Goal: Communication & Community: Answer question/provide support

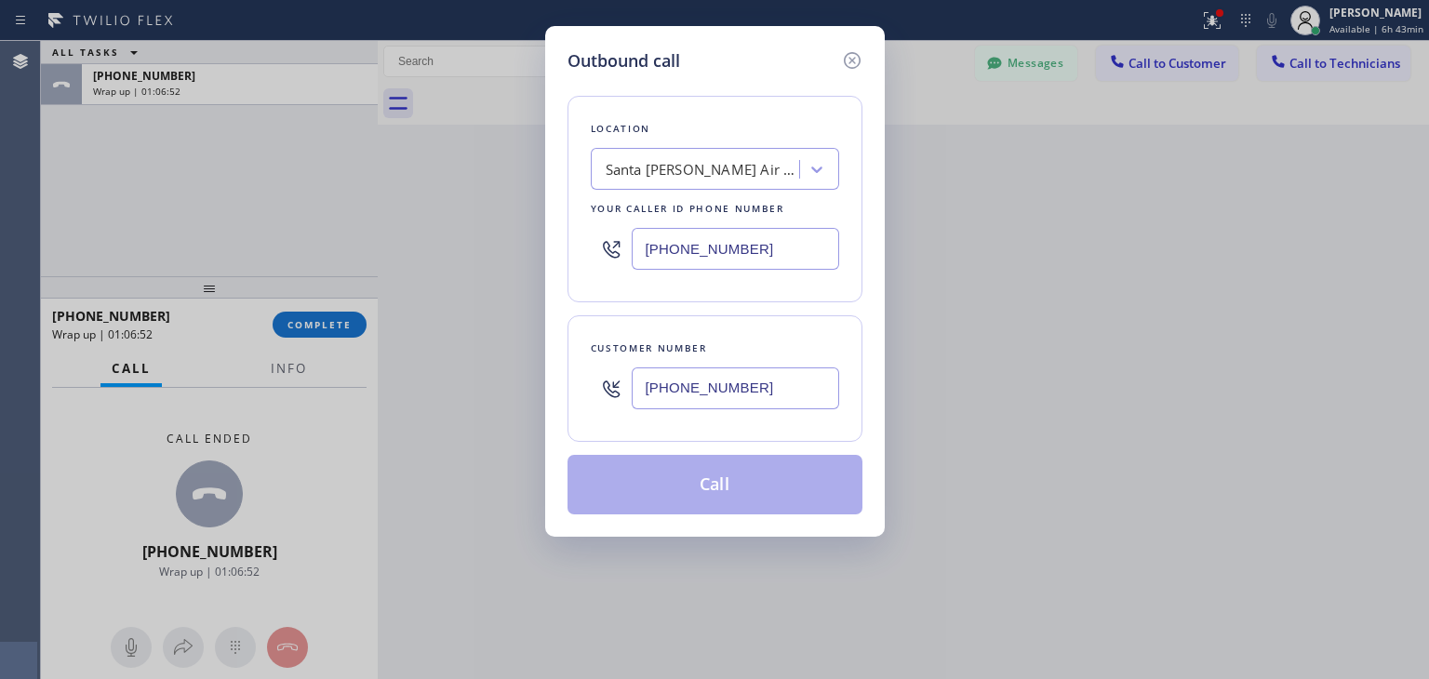
click at [806, 374] on input "[PHONE_NUMBER]" at bounding box center [736, 389] width 208 height 42
type input "[PHONE_NUMBER]"
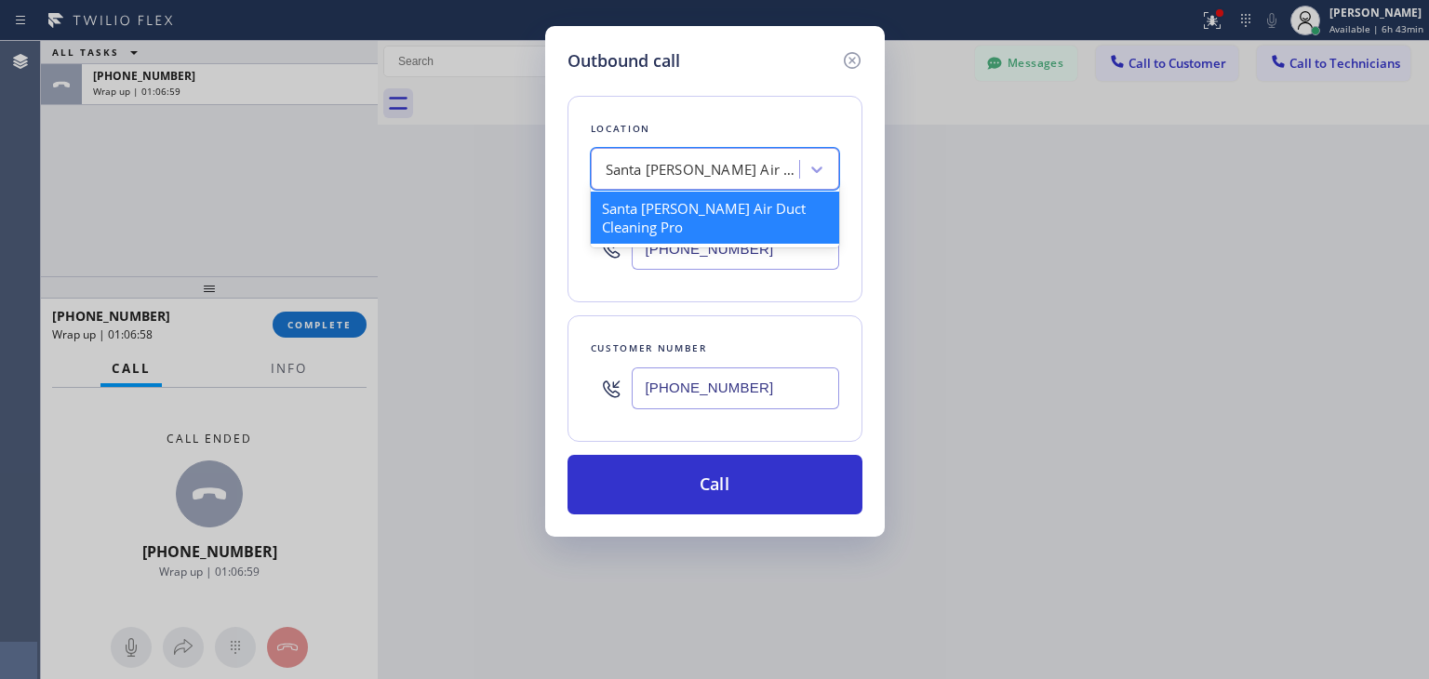
paste input "5 Star Appliance Repair"
type input "5 Star Appliance Repair"
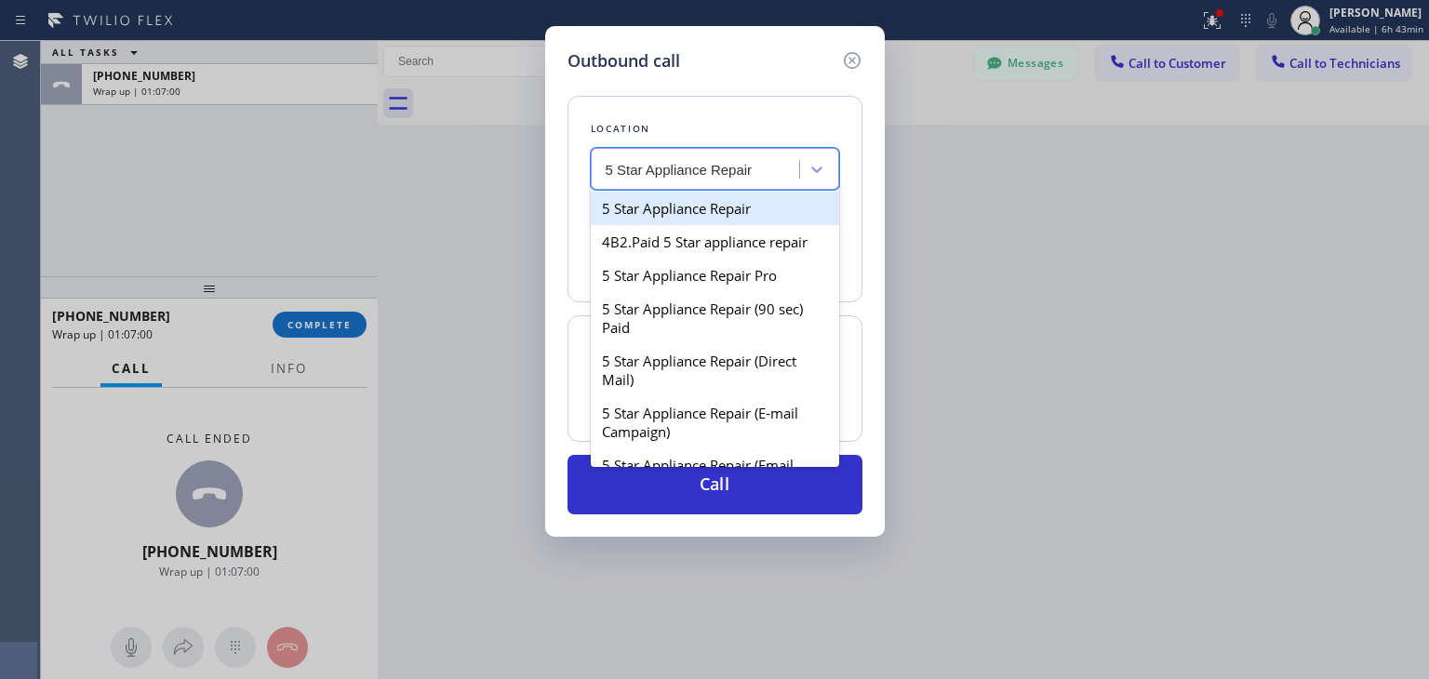
click at [780, 216] on div "5 Star Appliance Repair" at bounding box center [715, 209] width 248 height 34
type input "[PHONE_NUMBER]"
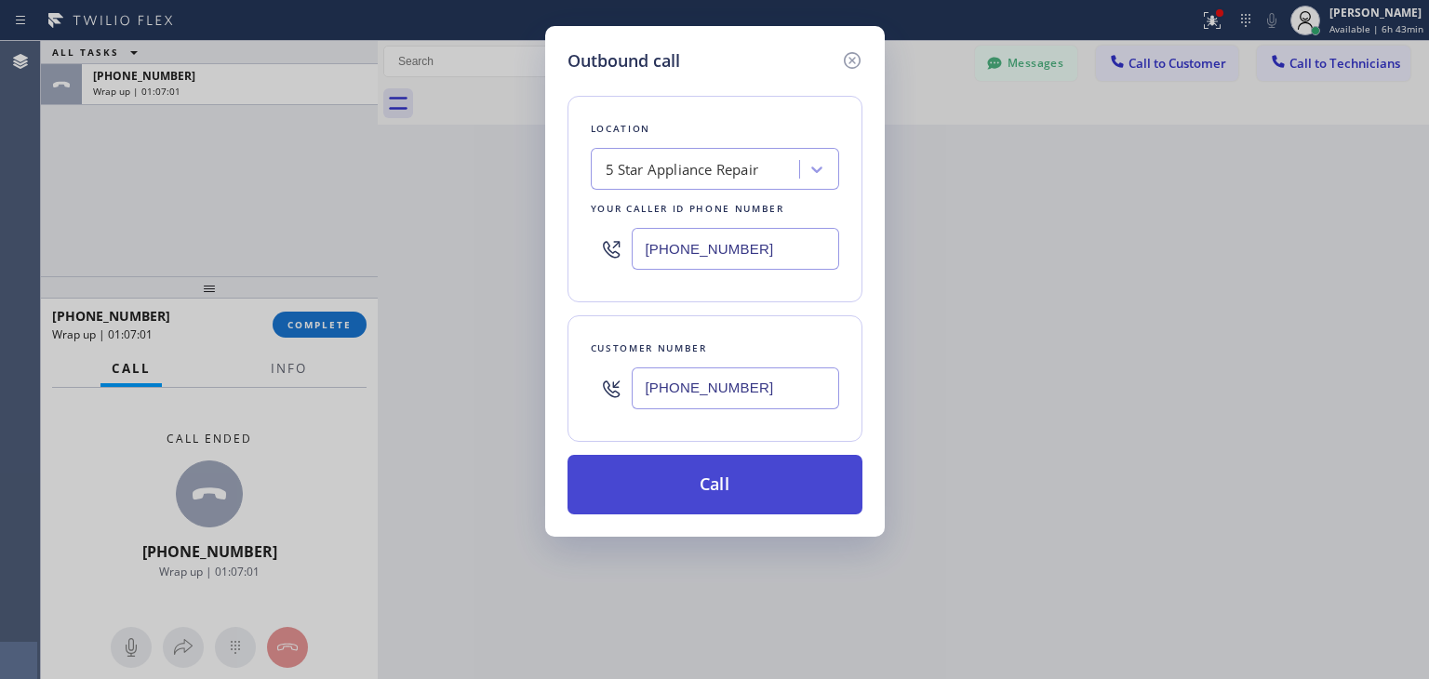
click at [769, 483] on button "Call" at bounding box center [715, 485] width 295 height 60
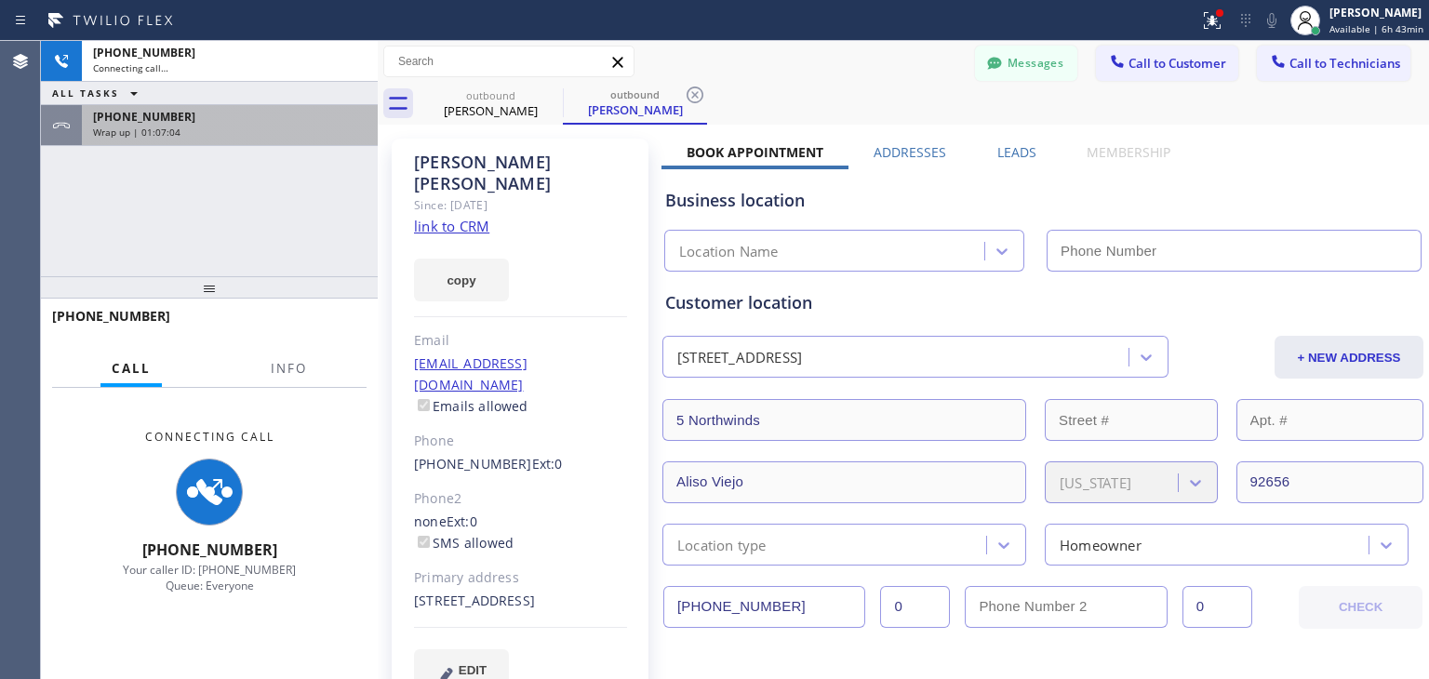
click at [330, 126] on div "Wrap up | 01:07:04" at bounding box center [230, 132] width 274 height 13
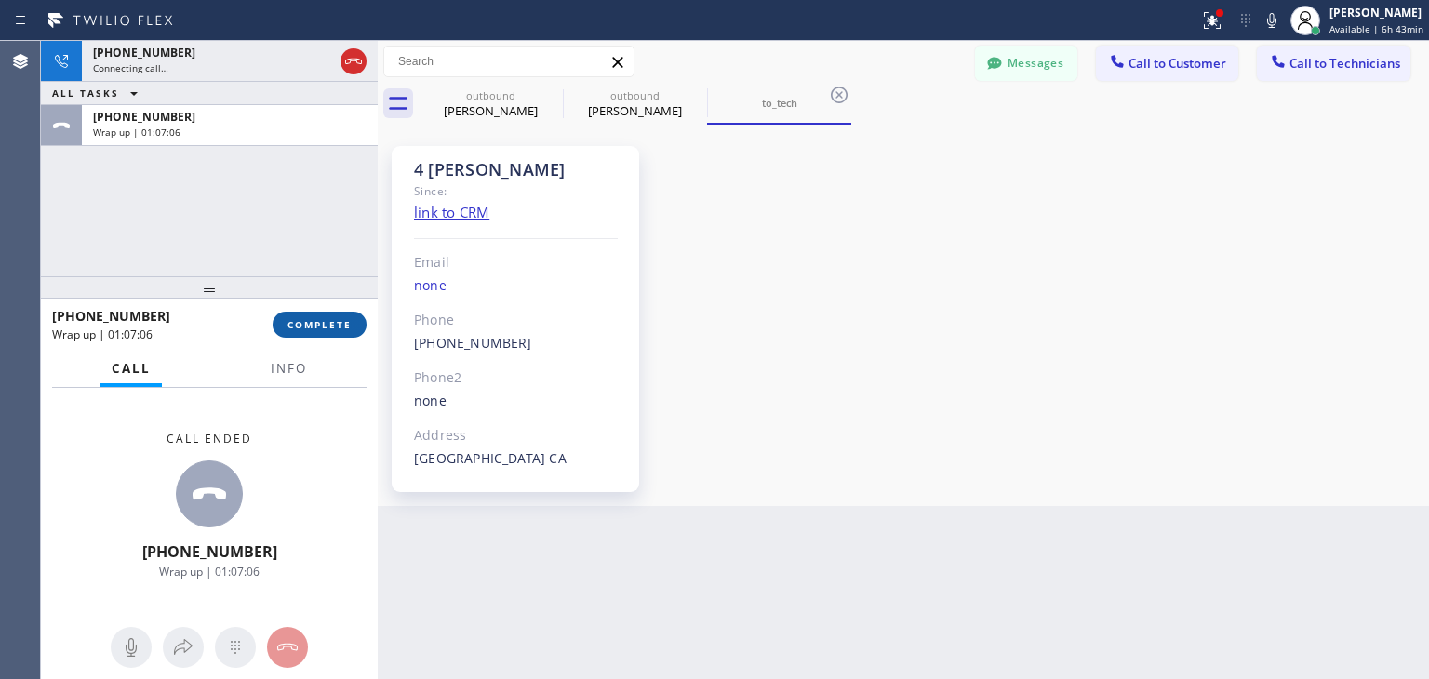
click at [334, 321] on span "COMPLETE" at bounding box center [320, 324] width 64 height 13
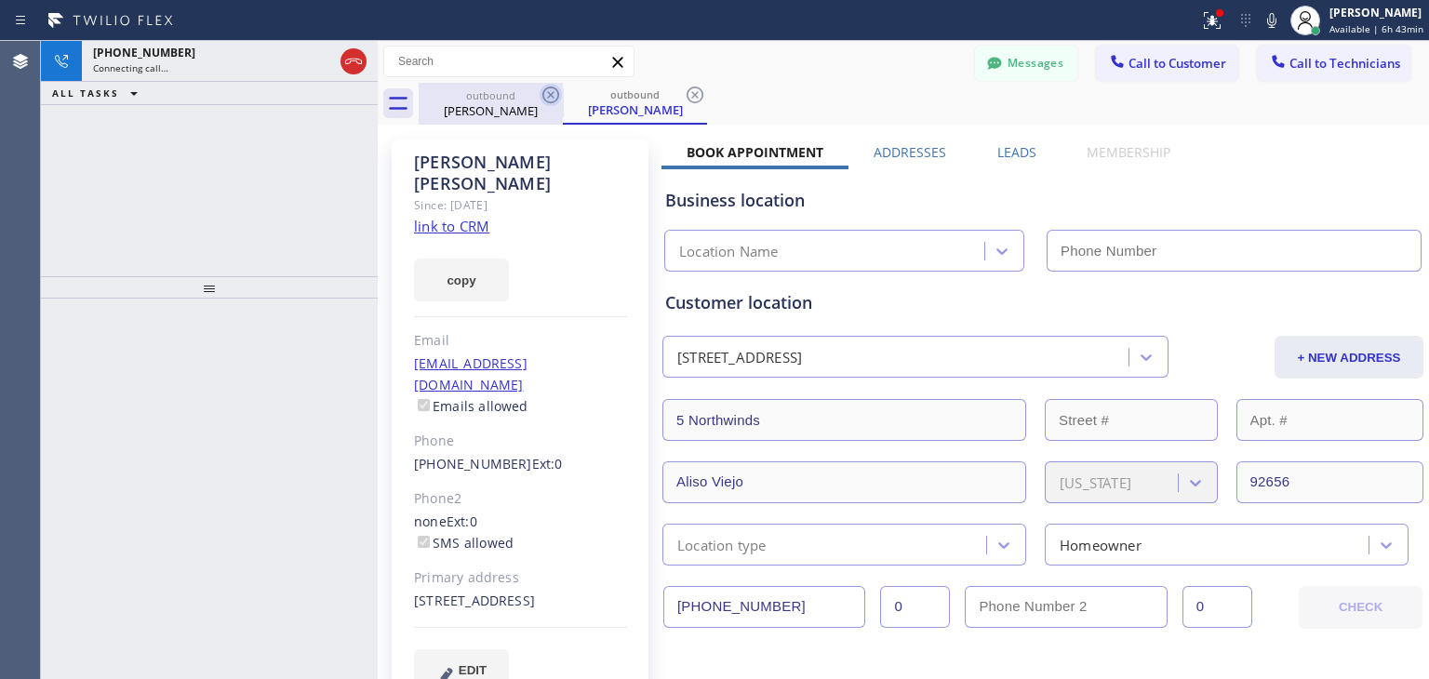
click at [550, 101] on icon at bounding box center [551, 95] width 22 height 22
type input "[PHONE_NUMBER]"
click at [550, 101] on icon at bounding box center [551, 95] width 22 height 22
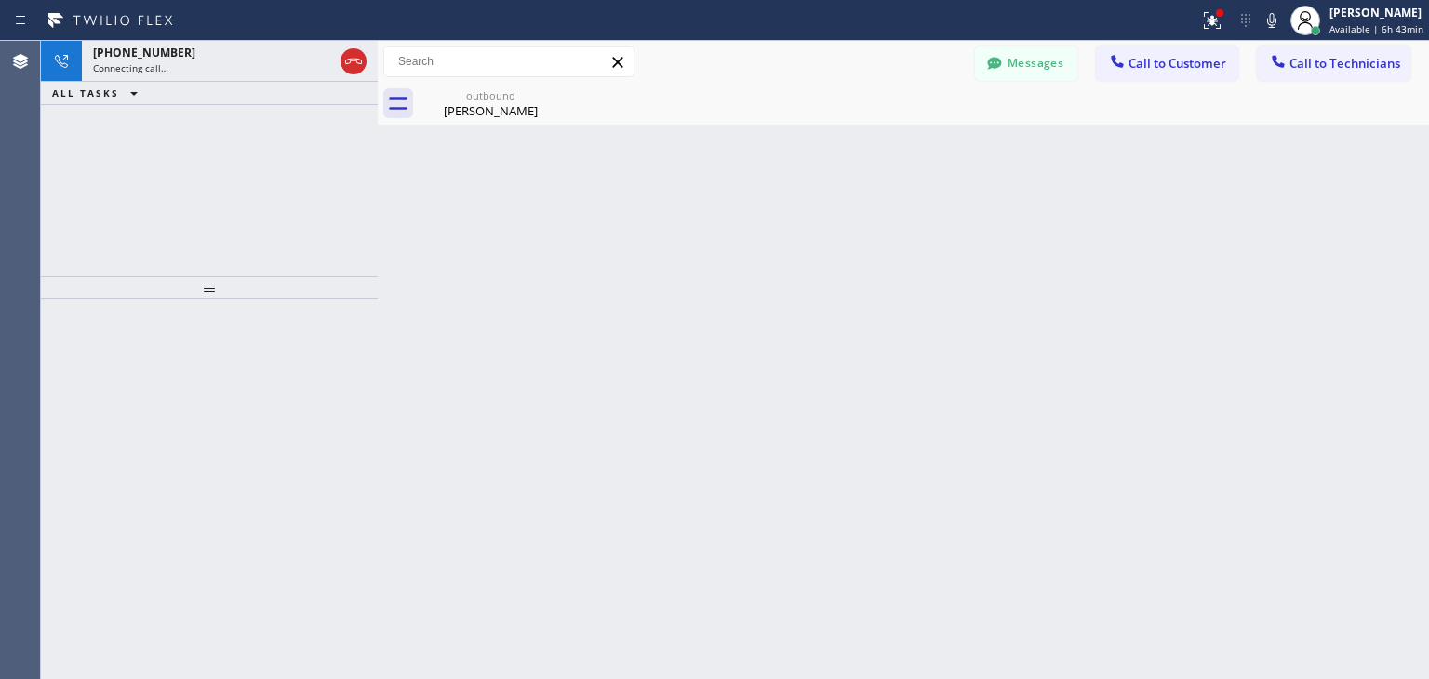
click at [0, 0] on icon at bounding box center [0, 0] width 0 height 0
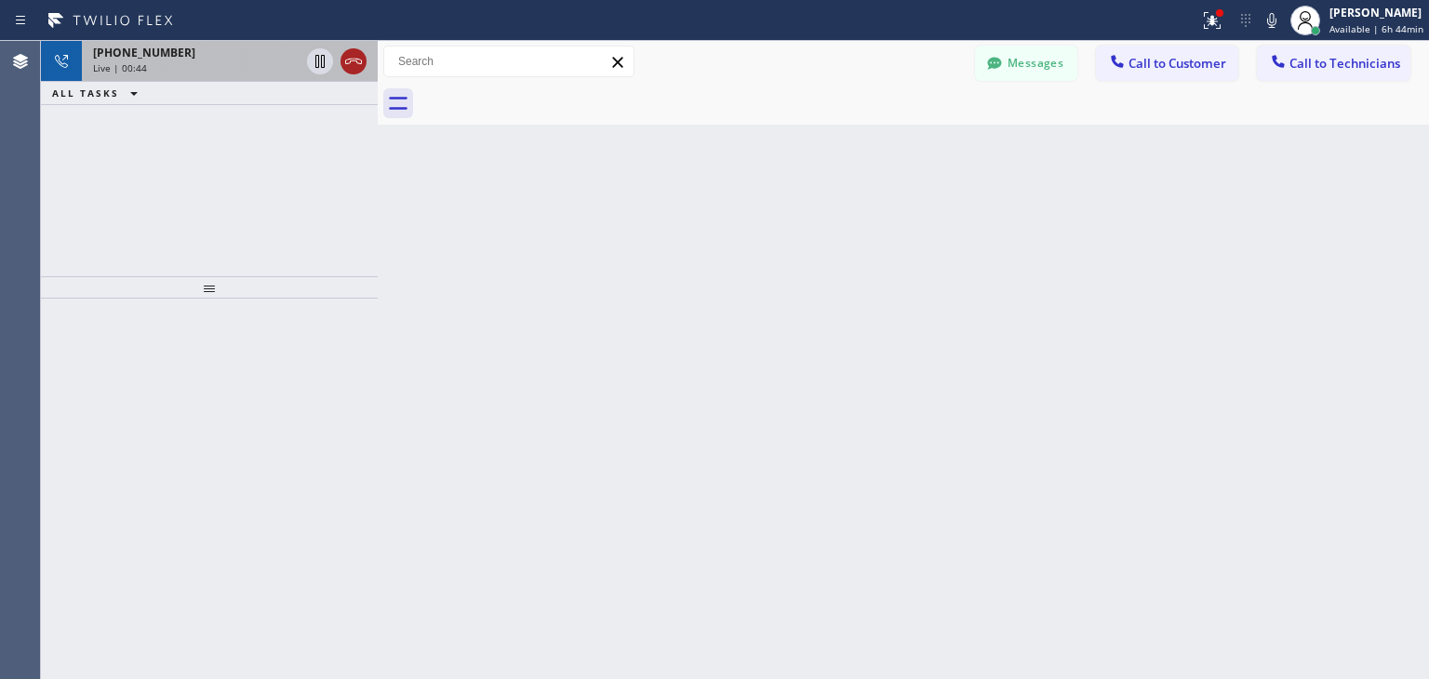
click at [360, 53] on icon at bounding box center [353, 61] width 22 height 22
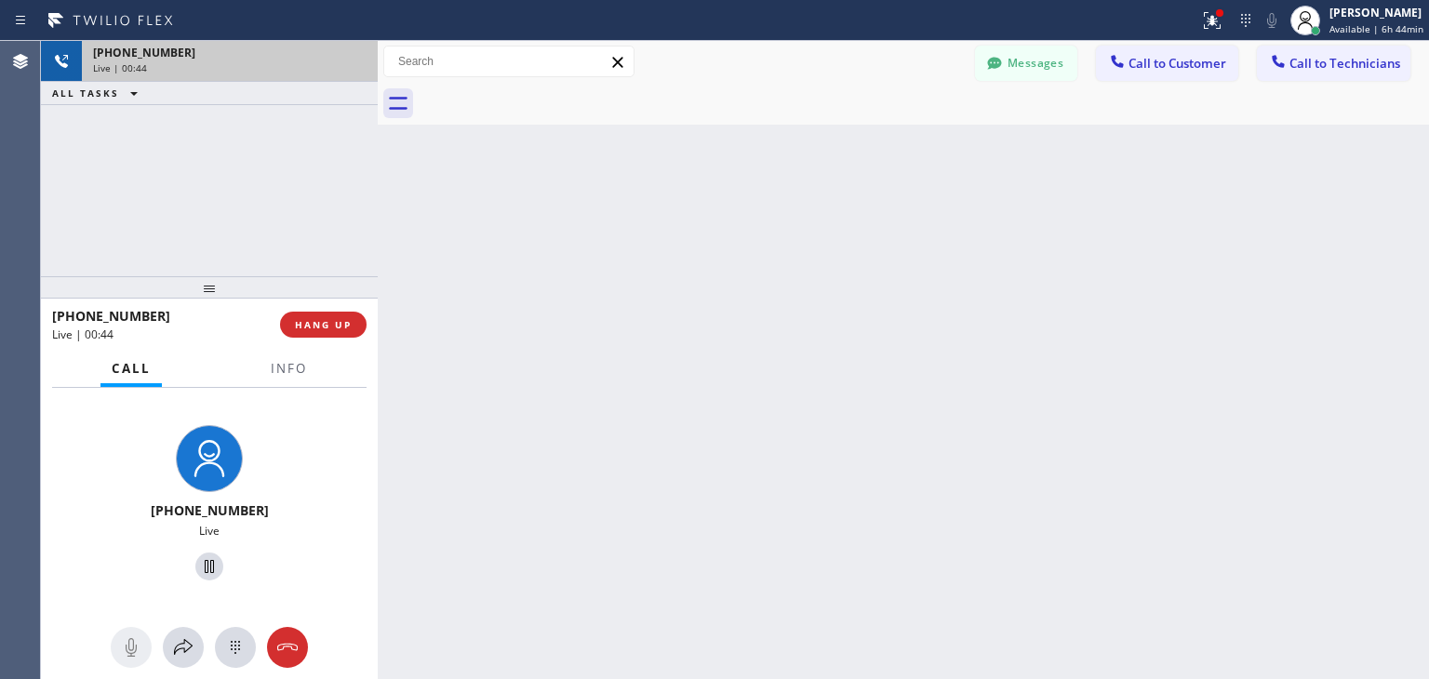
click at [360, 53] on div "[PHONE_NUMBER]" at bounding box center [230, 53] width 274 height 16
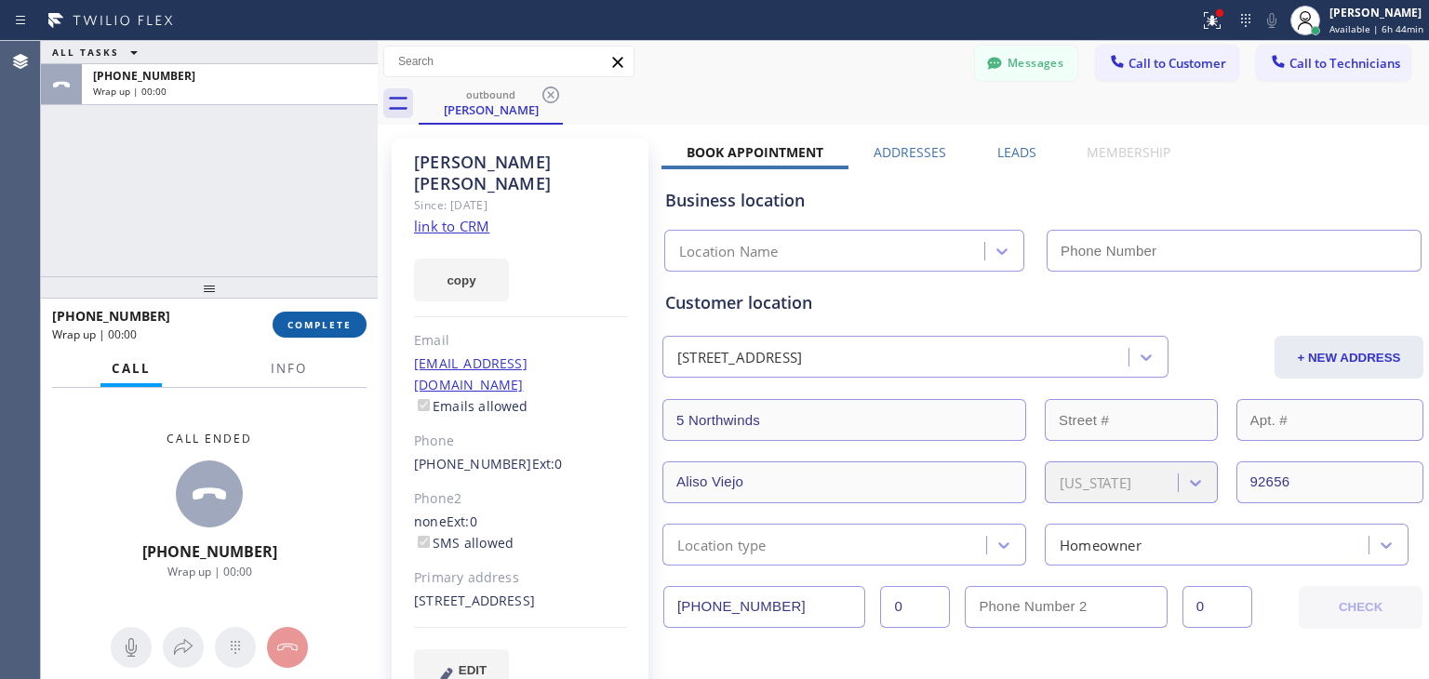
click at [335, 337] on button "COMPLETE" at bounding box center [320, 325] width 94 height 26
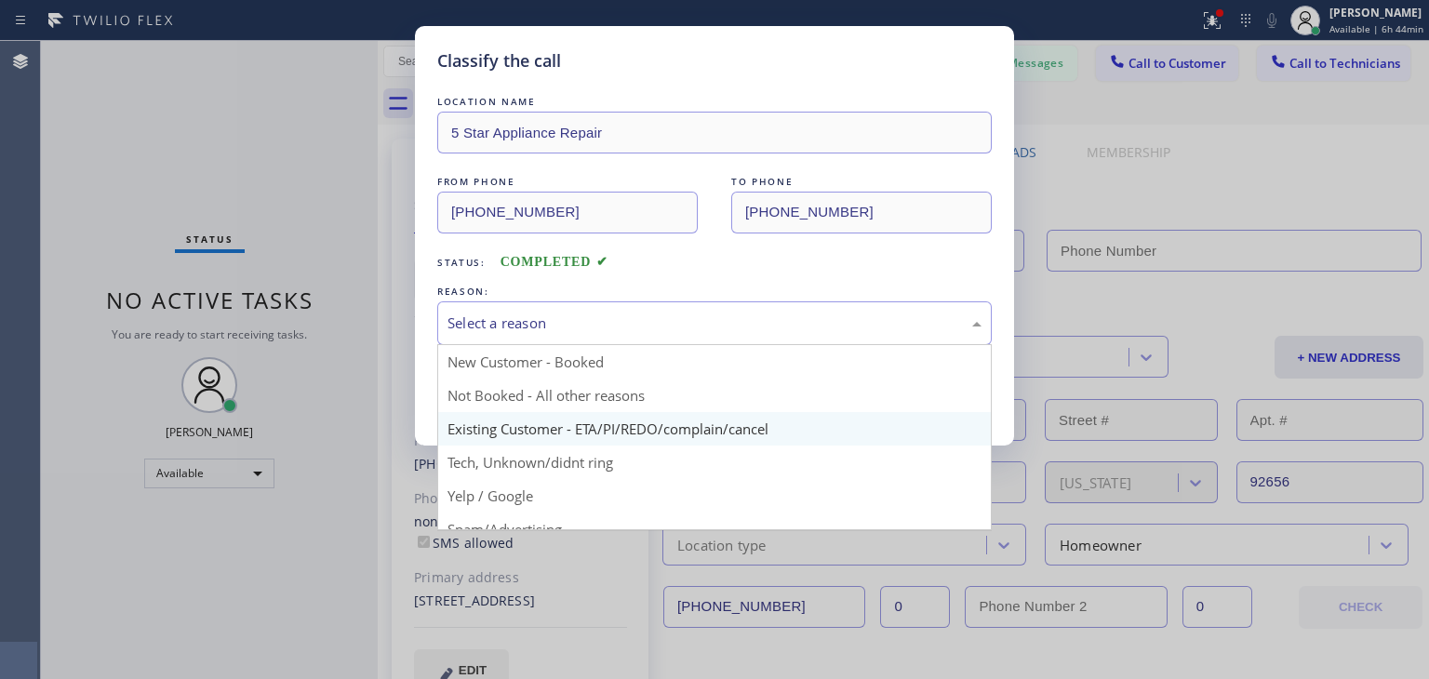
drag, startPoint x: 846, startPoint y: 325, endPoint x: 820, endPoint y: 429, distance: 107.4
click at [820, 345] on div "Select a reason New Customer - Booked Not Booked - All other reasons Existing C…" at bounding box center [714, 324] width 555 height 44
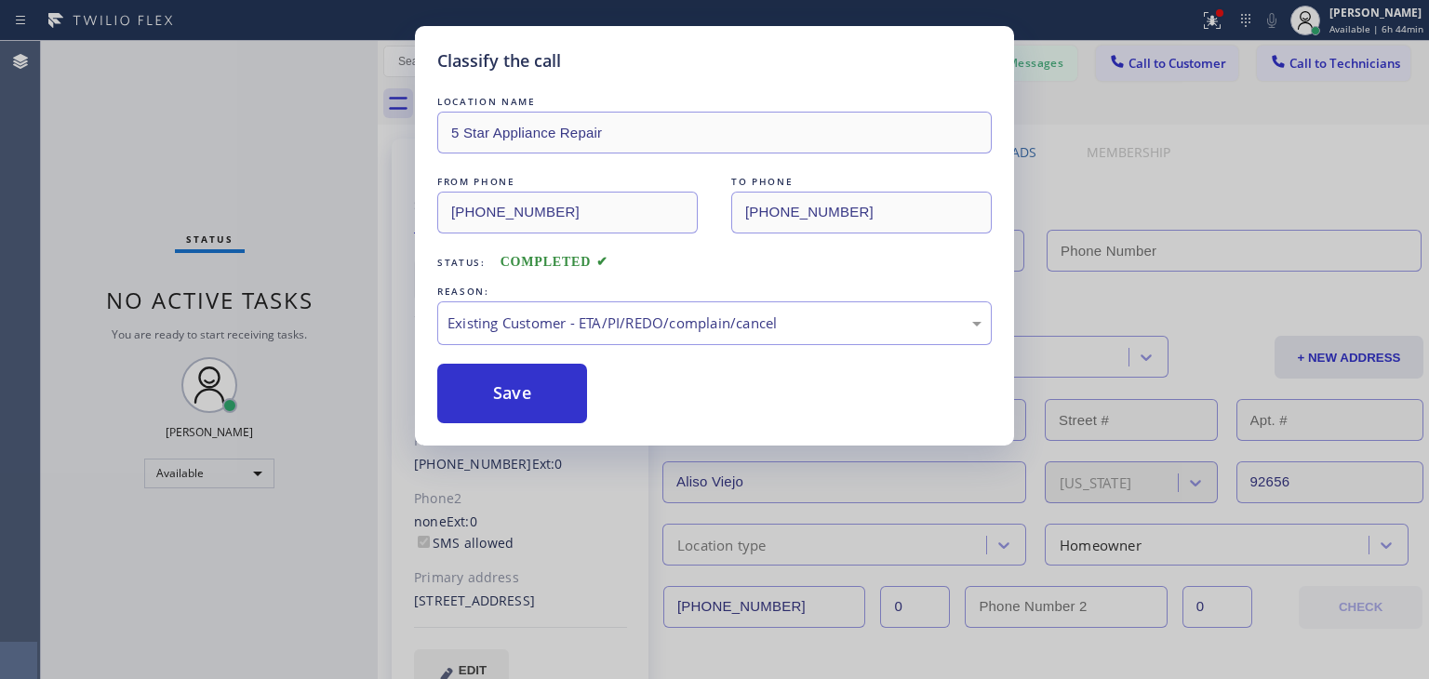
type input "[PHONE_NUMBER]"
click at [522, 369] on button "Save" at bounding box center [512, 394] width 150 height 60
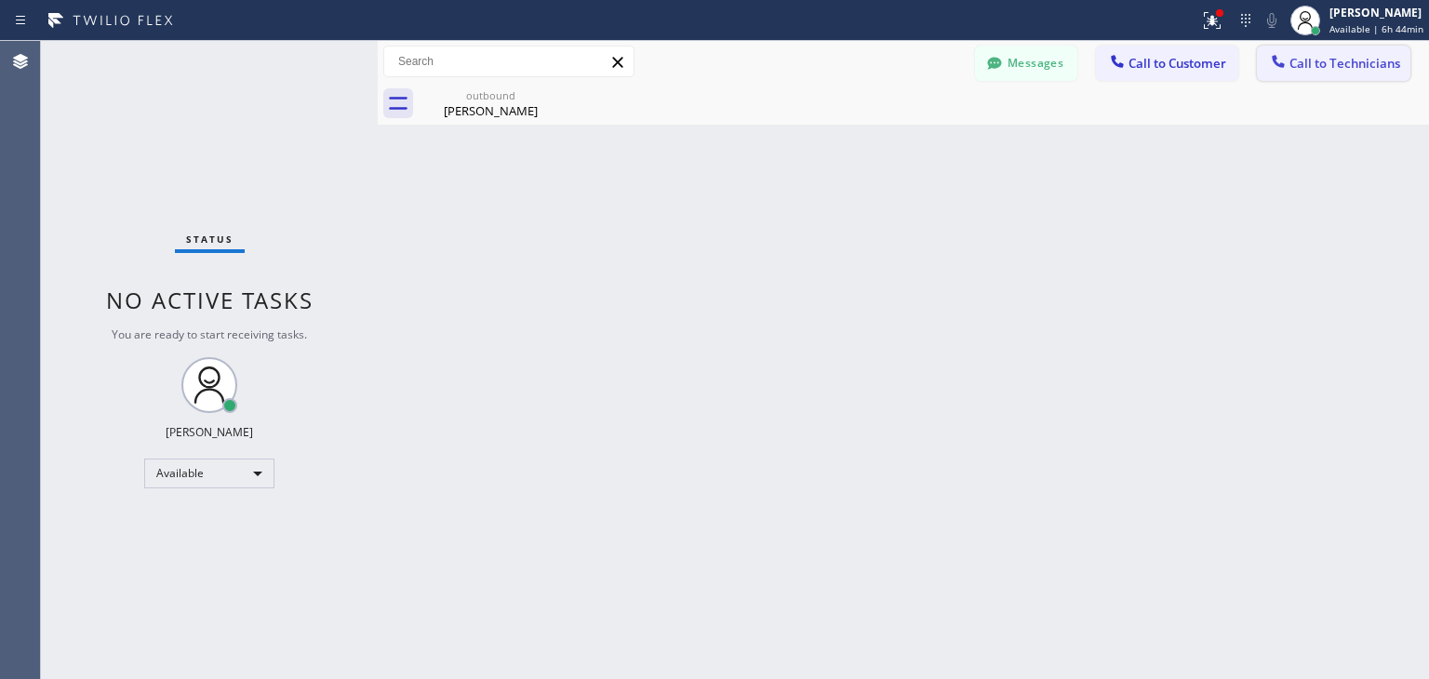
click at [1336, 64] on span "Call to Technicians" at bounding box center [1345, 63] width 111 height 17
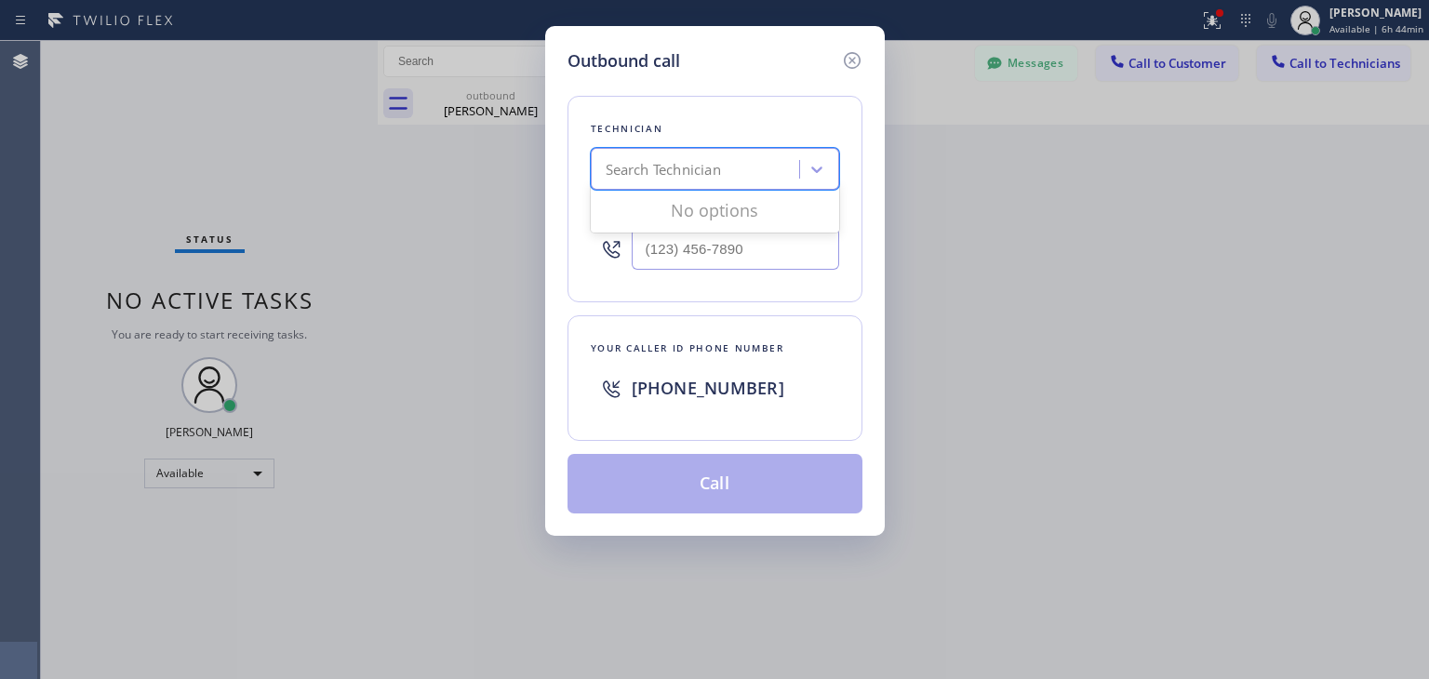
click at [714, 159] on div "Search Technician" at bounding box center [663, 169] width 115 height 21
type input "[PERSON_NAME]"
click at [725, 213] on div "[PERSON_NAME]" at bounding box center [715, 209] width 248 height 34
type input "[PHONE_NUMBER]"
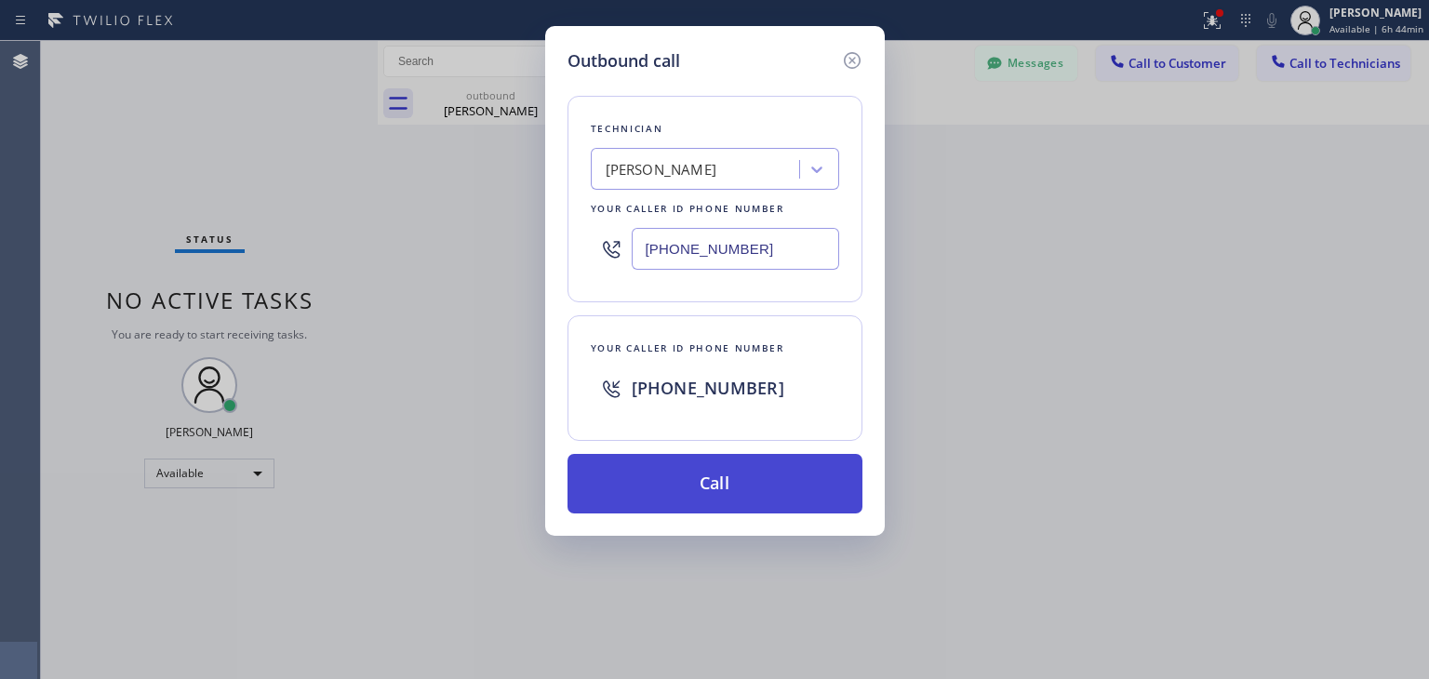
click at [738, 508] on button "Call" at bounding box center [715, 484] width 295 height 60
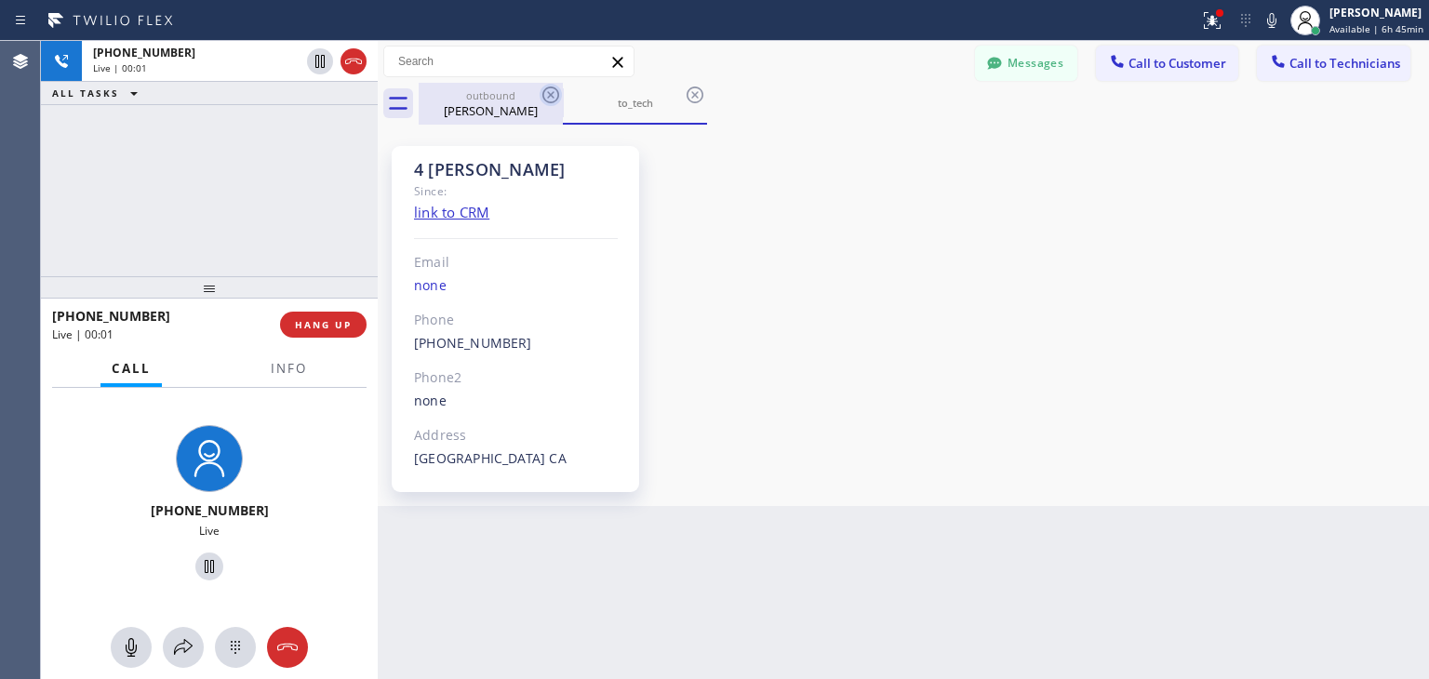
click at [555, 100] on icon at bounding box center [551, 95] width 22 height 22
click at [684, 100] on icon at bounding box center [695, 95] width 22 height 22
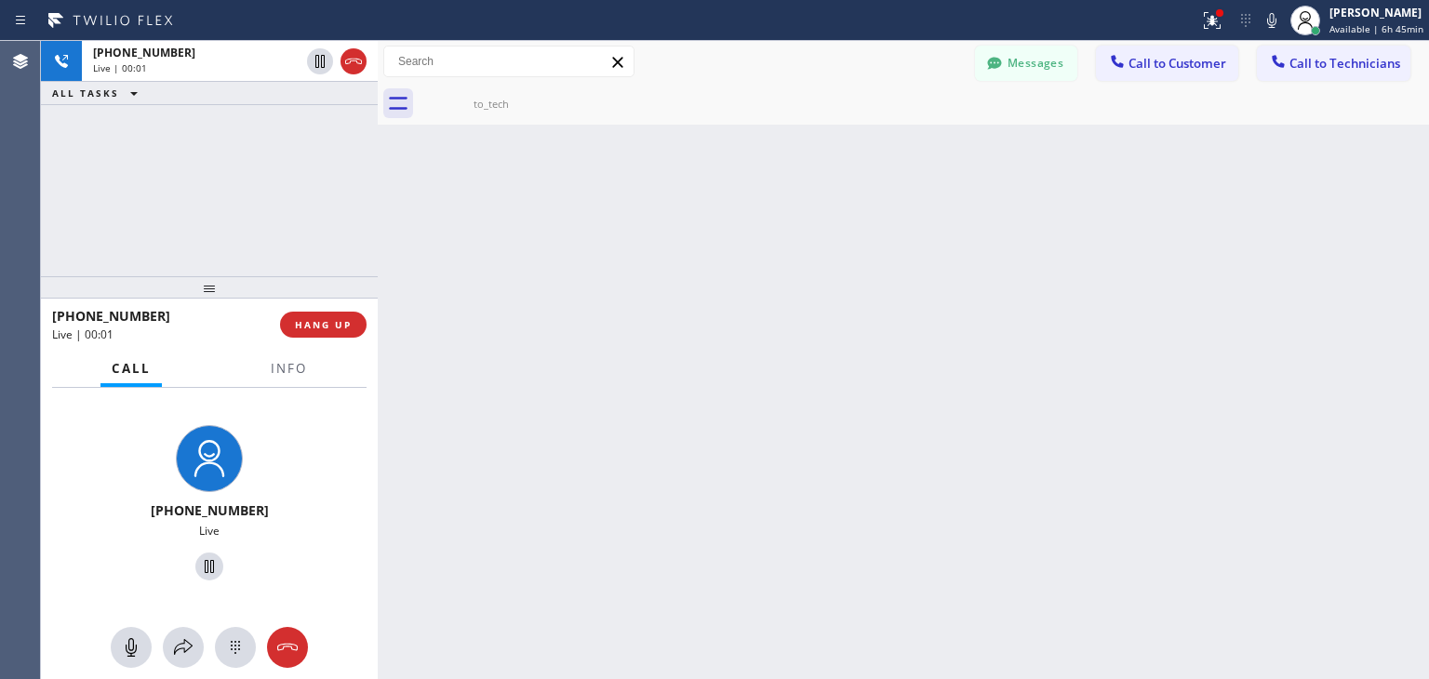
click at [0, 0] on icon at bounding box center [0, 0] width 0 height 0
click at [1173, 68] on span "Call to Customer" at bounding box center [1178, 63] width 98 height 17
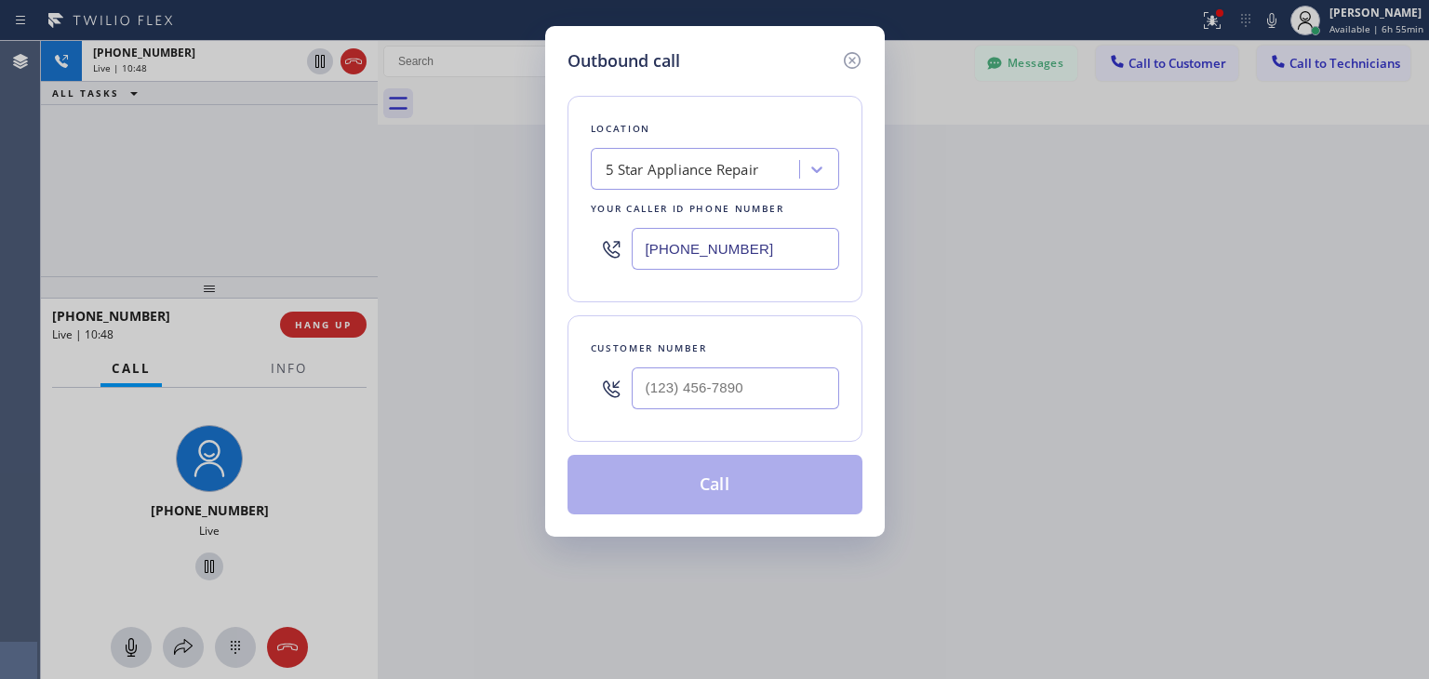
click at [756, 188] on div "5 Star Appliance Repair" at bounding box center [715, 169] width 248 height 42
click at [852, 54] on icon at bounding box center [852, 60] width 22 height 22
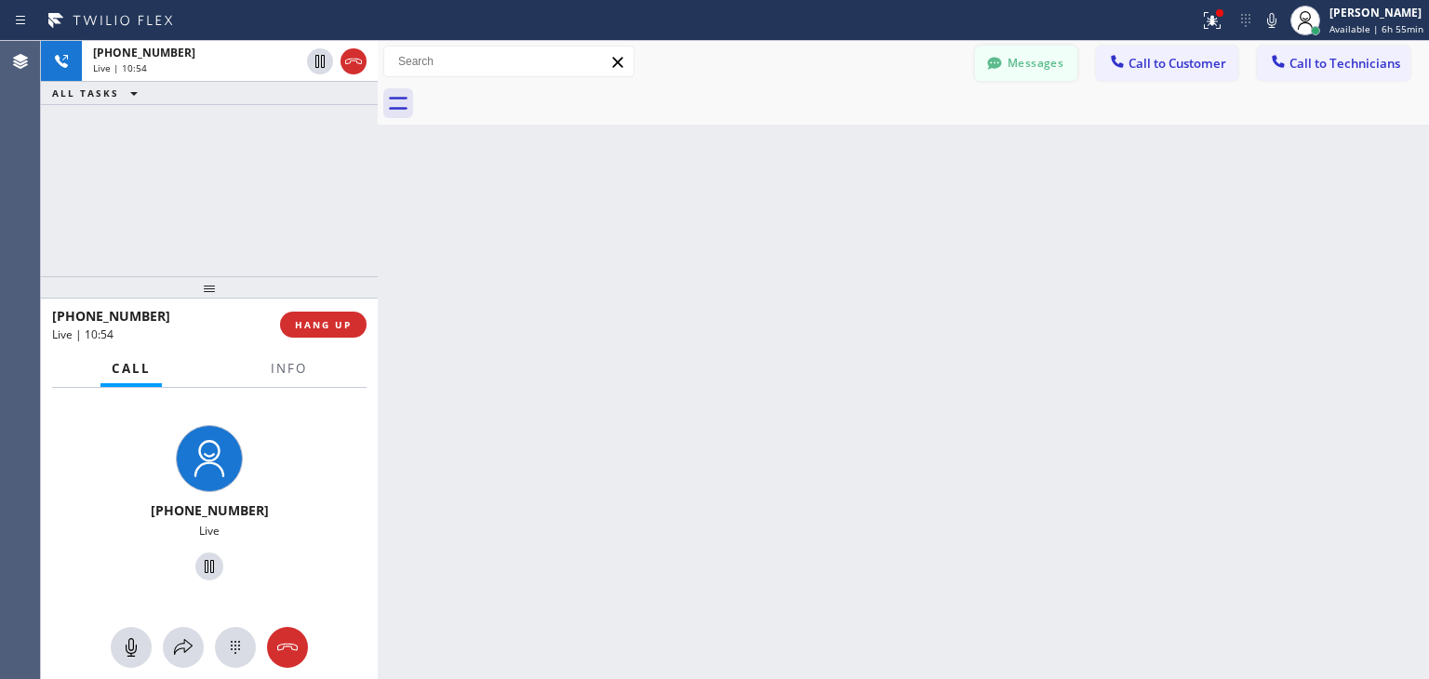
drag, startPoint x: 973, startPoint y: 46, endPoint x: 1012, endPoint y: 57, distance: 39.8
click at [1012, 57] on div "Messages Call to Customer Call to Technicians Outbound call Location Search loc…" at bounding box center [904, 62] width 1052 height 33
click at [1012, 57] on button "Messages" at bounding box center [1026, 63] width 102 height 35
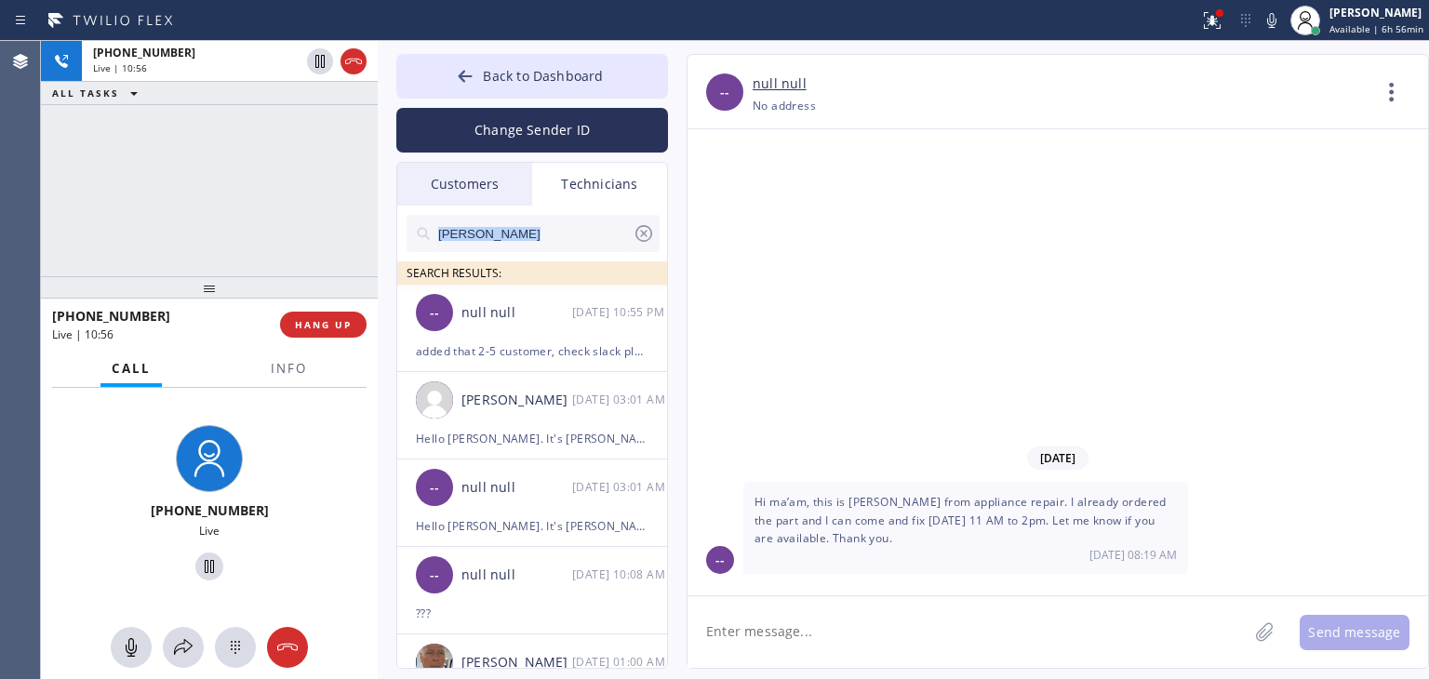
drag, startPoint x: 584, startPoint y: 254, endPoint x: 585, endPoint y: 242, distance: 12.1
click at [585, 242] on div "[PERSON_NAME] SEARCH RESULTS:" at bounding box center [533, 245] width 272 height 79
click at [585, 242] on input "[PERSON_NAME]" at bounding box center [534, 233] width 196 height 37
click at [585, 242] on input "text" at bounding box center [534, 233] width 196 height 37
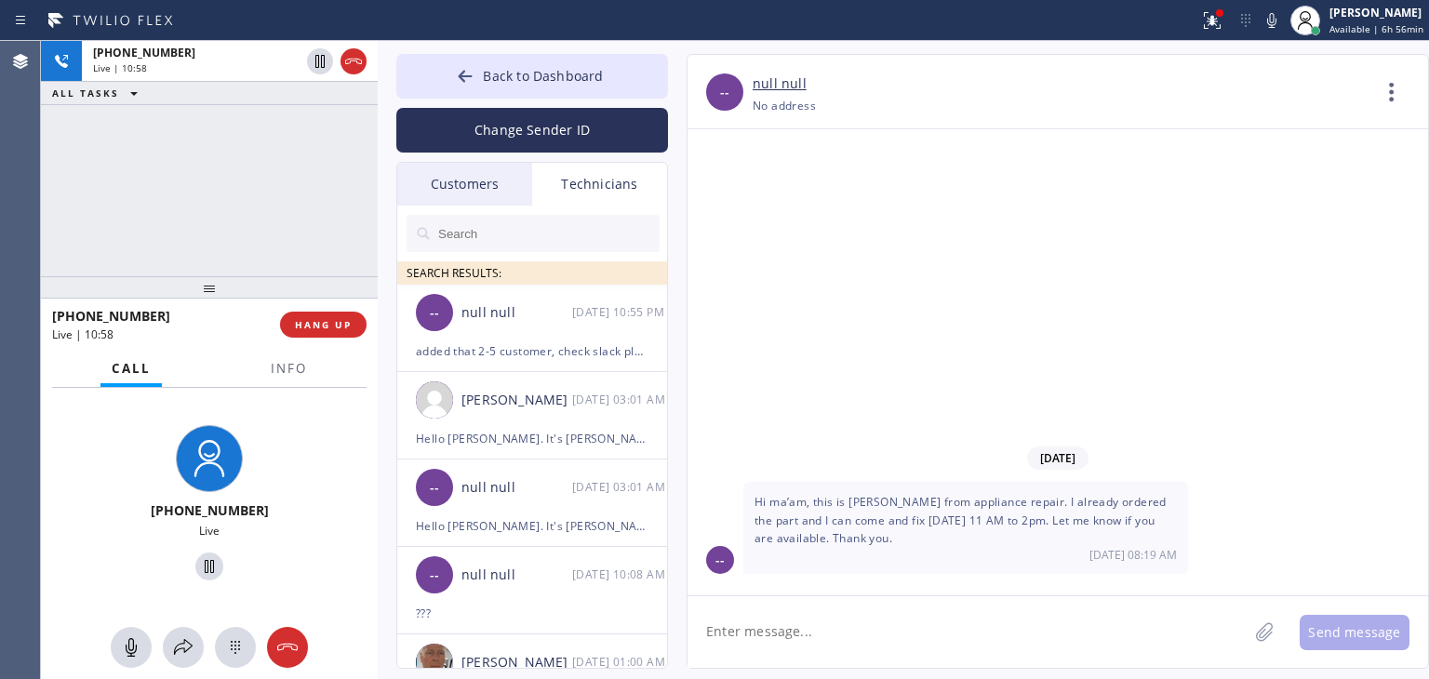
click at [449, 181] on div "Customers" at bounding box center [464, 184] width 135 height 43
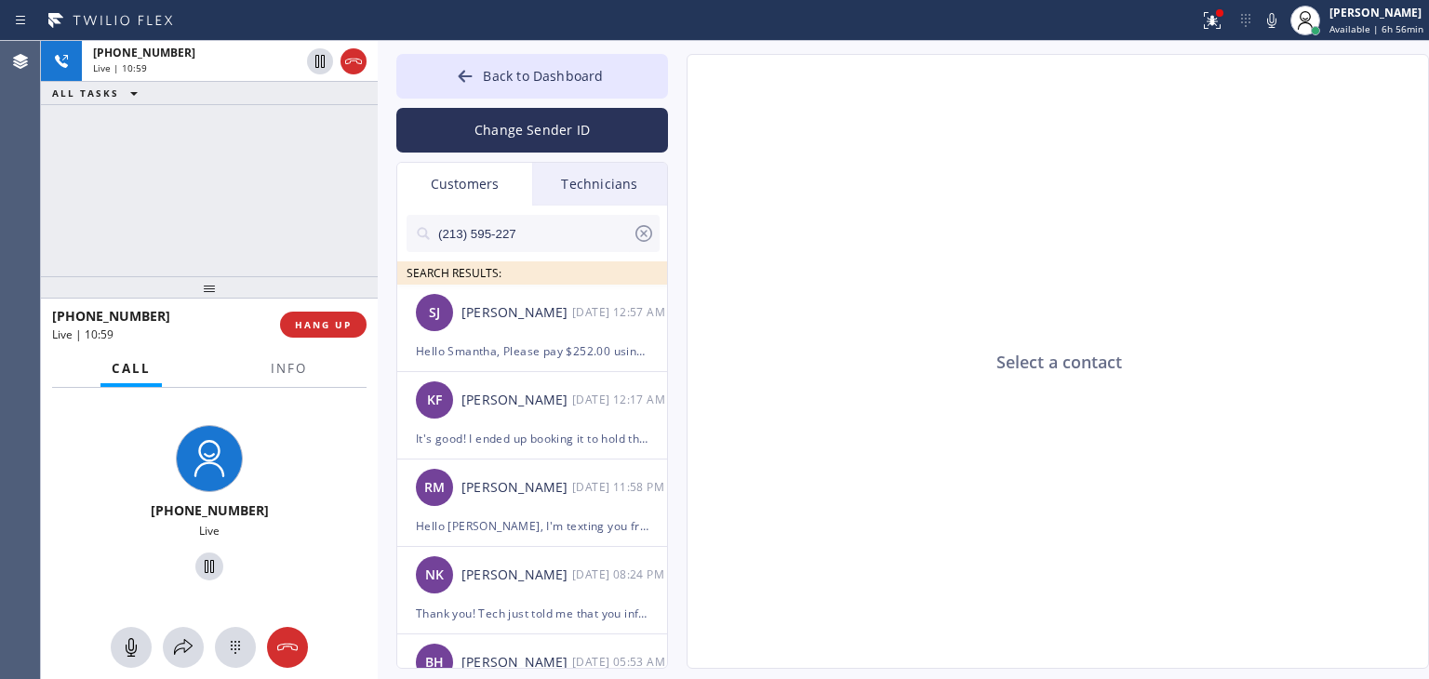
click at [504, 246] on input "(213) 595-227" at bounding box center [534, 233] width 196 height 37
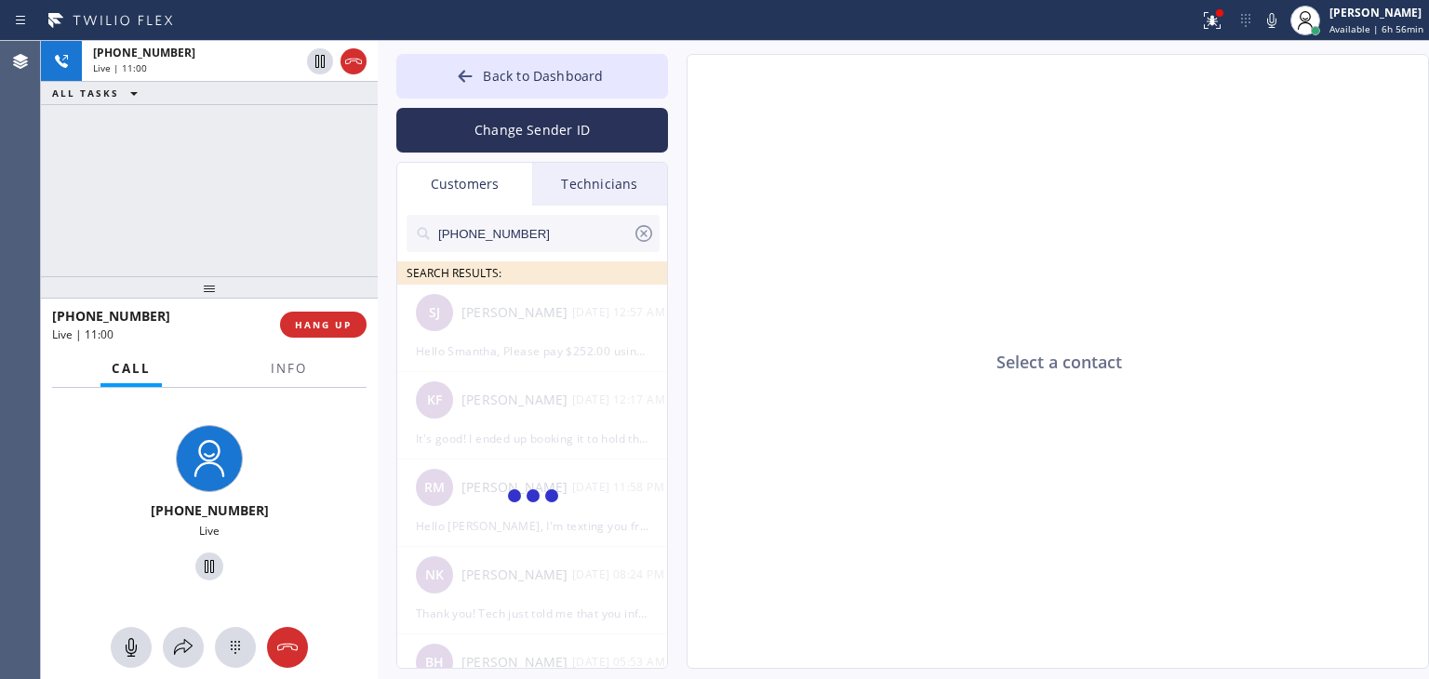
click at [551, 235] on input "[PHONE_NUMBER]" at bounding box center [534, 233] width 196 height 37
click at [551, 235] on input "(510) 890-923_" at bounding box center [534, 233] width 196 height 37
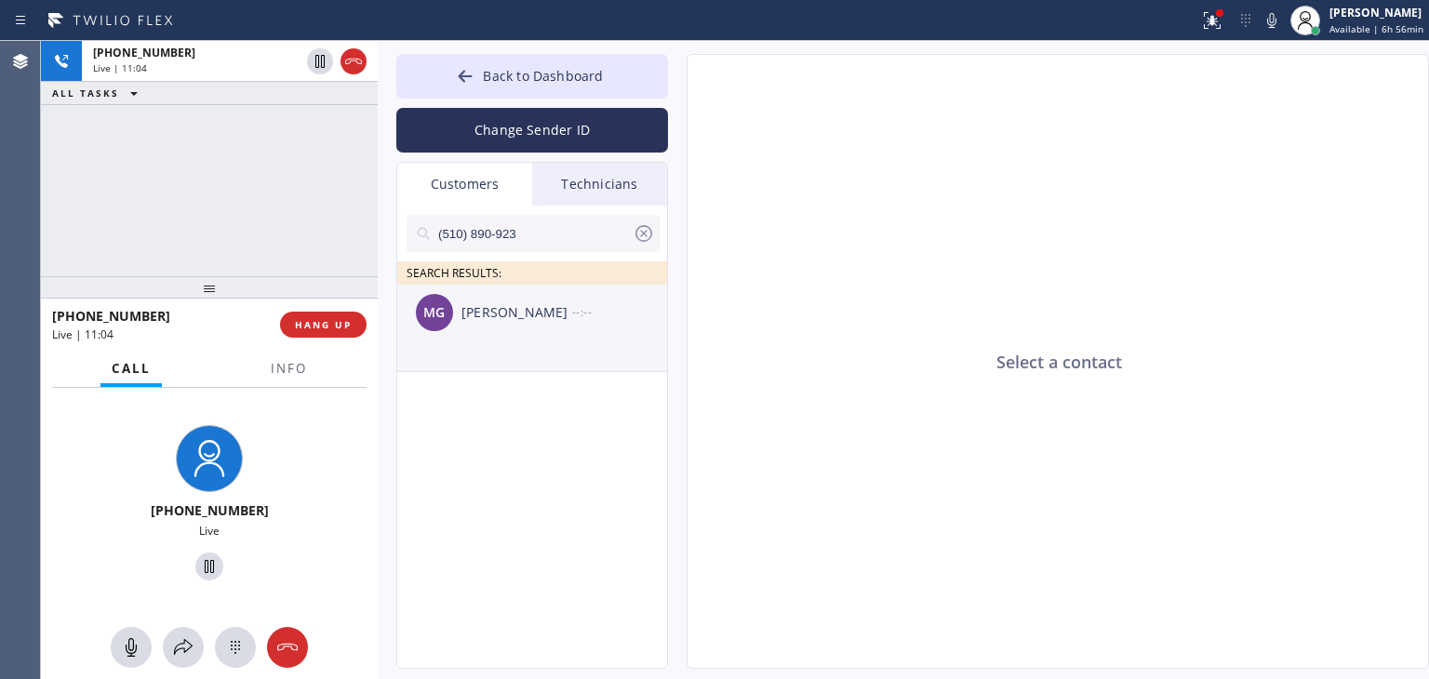
type input "(510) 890-923"
click at [556, 330] on div "MG [PERSON_NAME] --:--" at bounding box center [533, 313] width 272 height 56
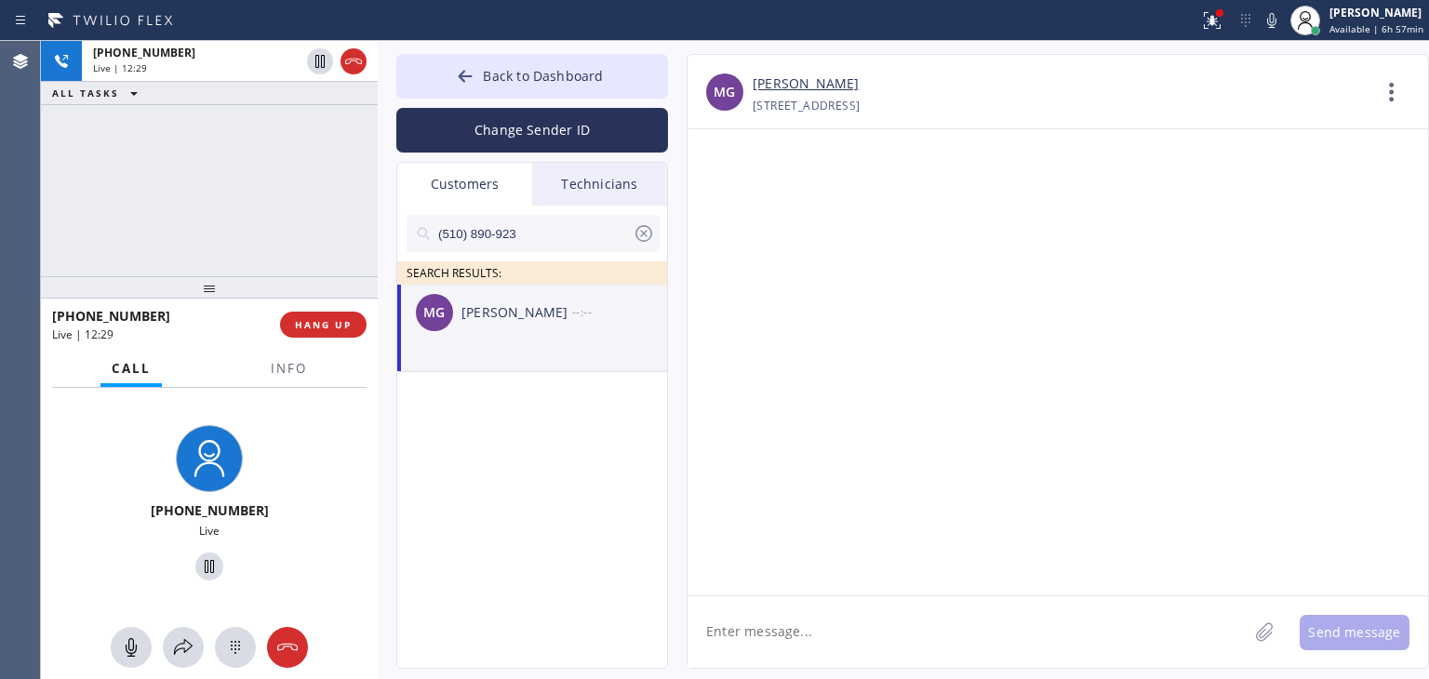
paste textarea "Good day! This is the appliance repair company. Unfortunately our phone rep mad…"
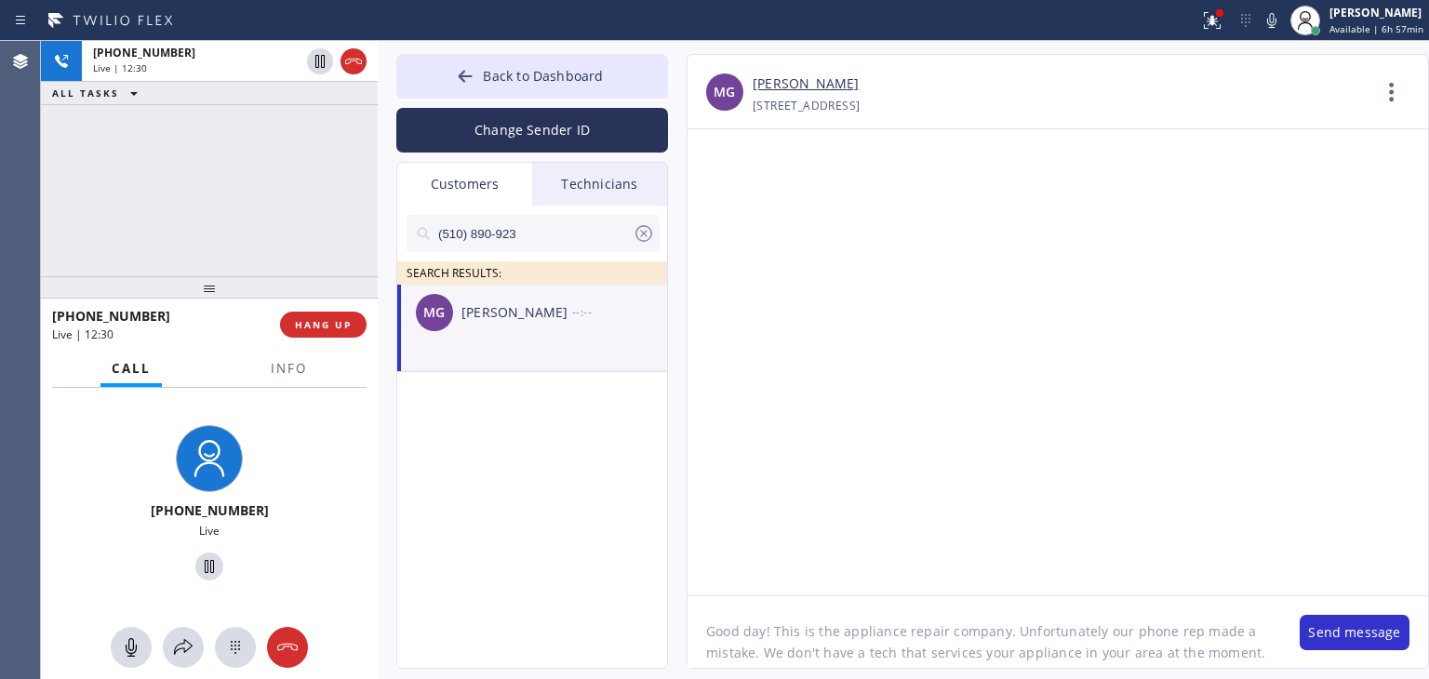
click at [931, 603] on textarea "Good day! This is the appliance repair company. Unfortunately our phone rep mad…" at bounding box center [985, 632] width 594 height 72
type textarea "Good day! This is the appliance repair company. Unfortunately our phone rep mad…"
click at [1336, 626] on button "Send message" at bounding box center [1355, 632] width 110 height 35
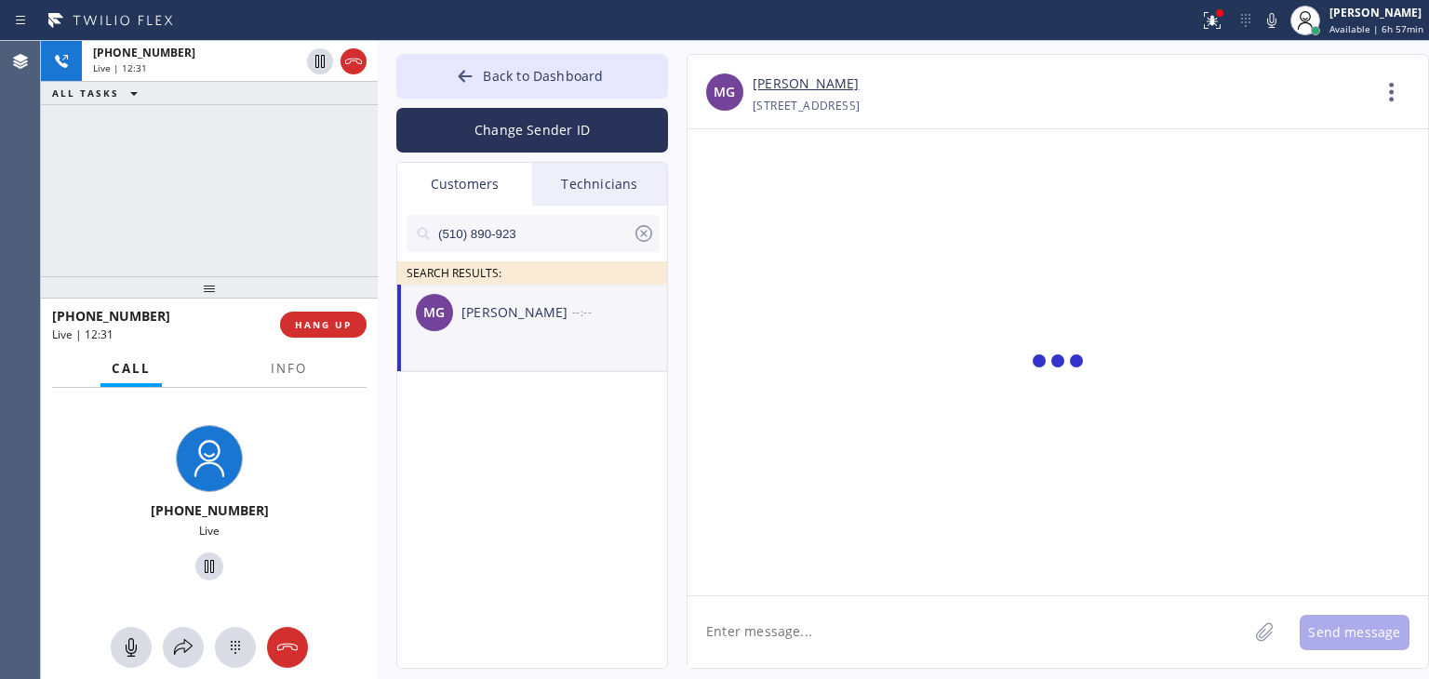
scroll to position [0, 0]
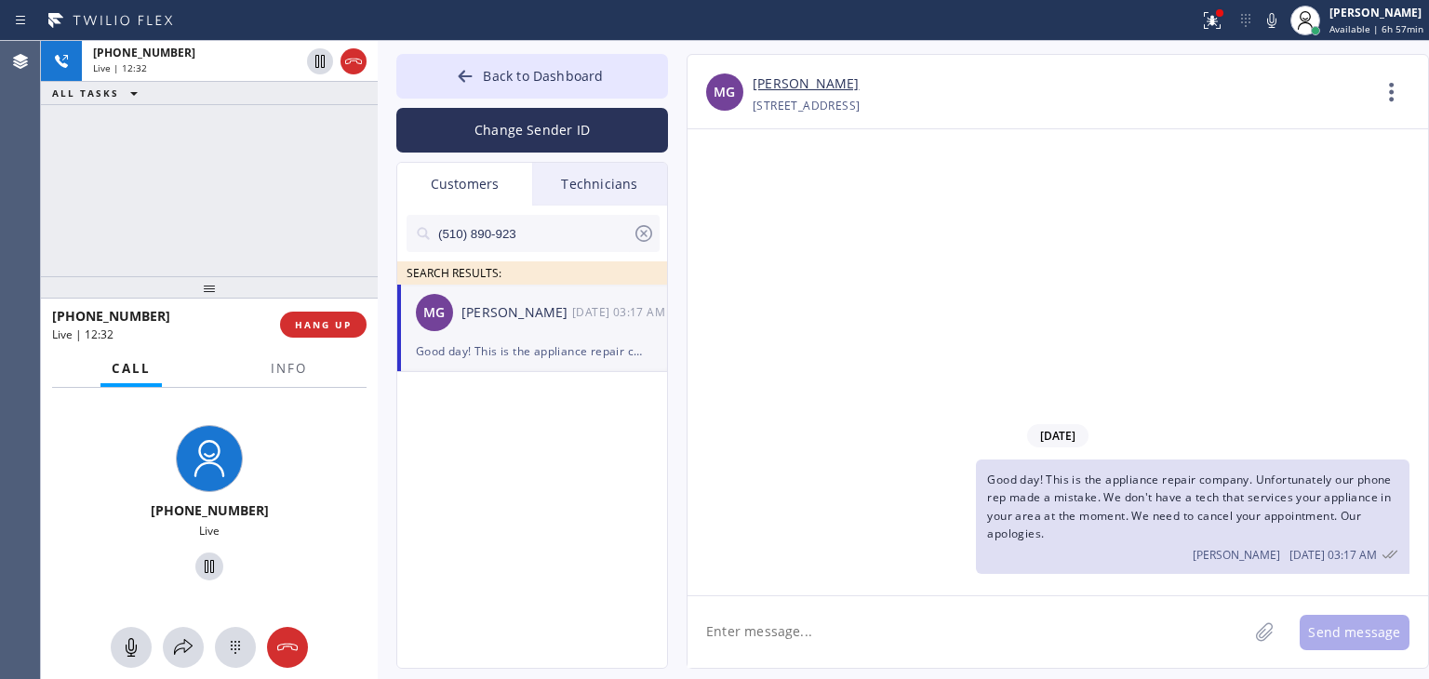
click at [615, 100] on div "Change Sender ID" at bounding box center [532, 126] width 272 height 54
drag, startPoint x: 650, startPoint y: 64, endPoint x: 535, endPoint y: 69, distance: 114.6
click at [535, 69] on button "Back to Dashboard" at bounding box center [532, 76] width 272 height 45
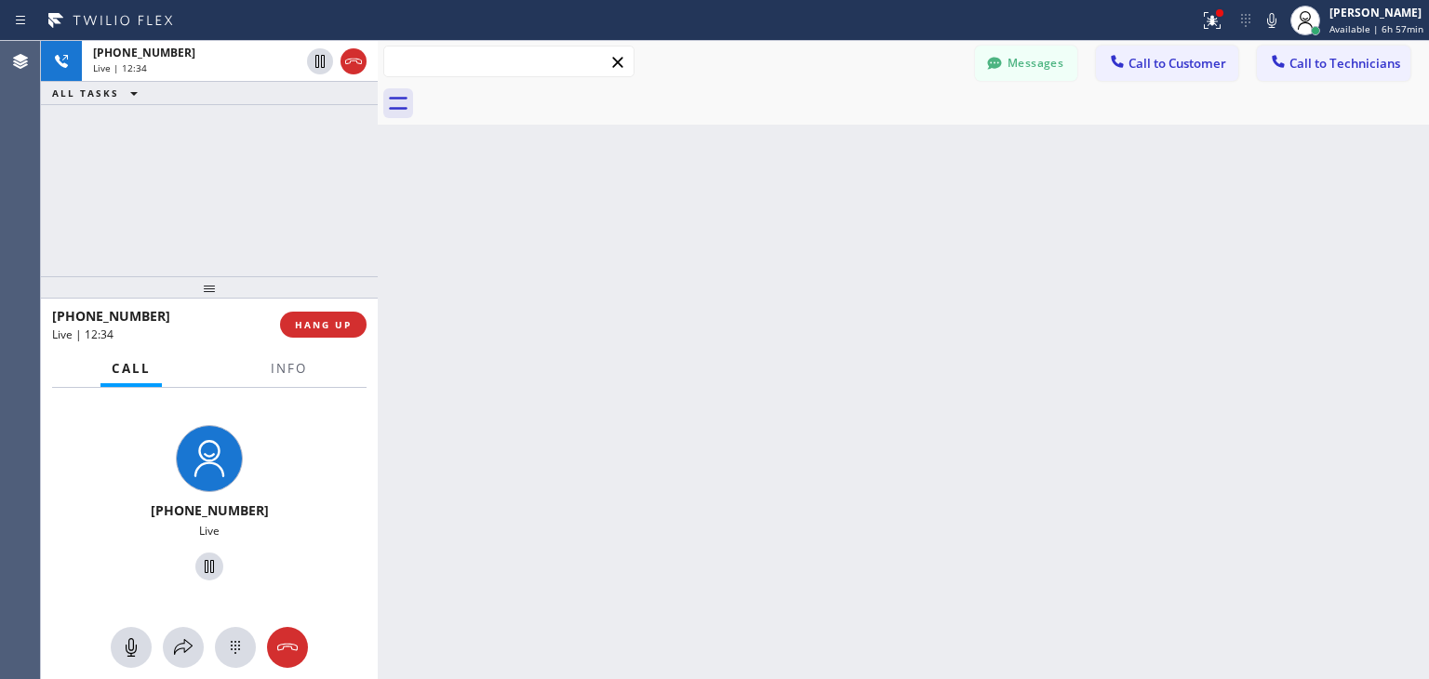
click at [535, 69] on input "text" at bounding box center [508, 62] width 249 height 30
click at [625, 61] on icon at bounding box center [618, 62] width 22 height 22
click at [140, 633] on button at bounding box center [131, 647] width 41 height 41
click at [328, 315] on button "HANG UP" at bounding box center [323, 325] width 87 height 26
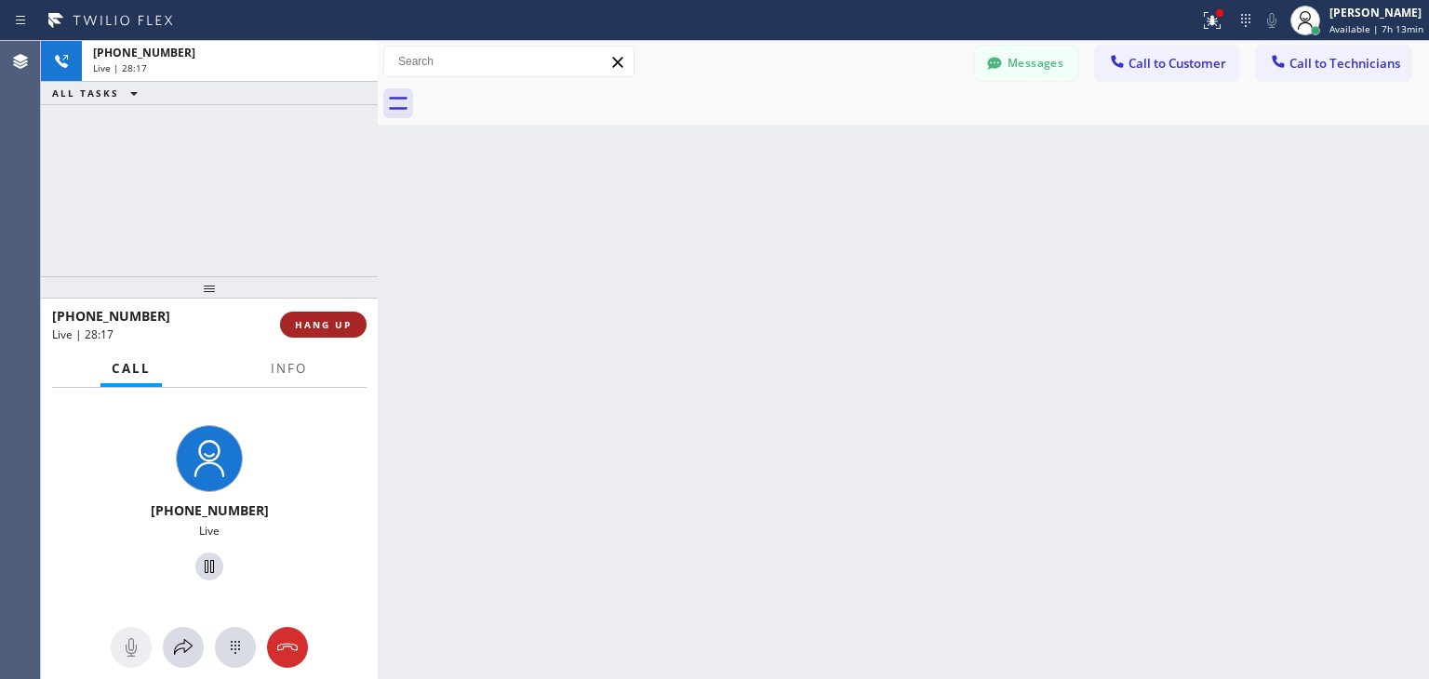
click at [328, 315] on button "HANG UP" at bounding box center [323, 325] width 87 height 26
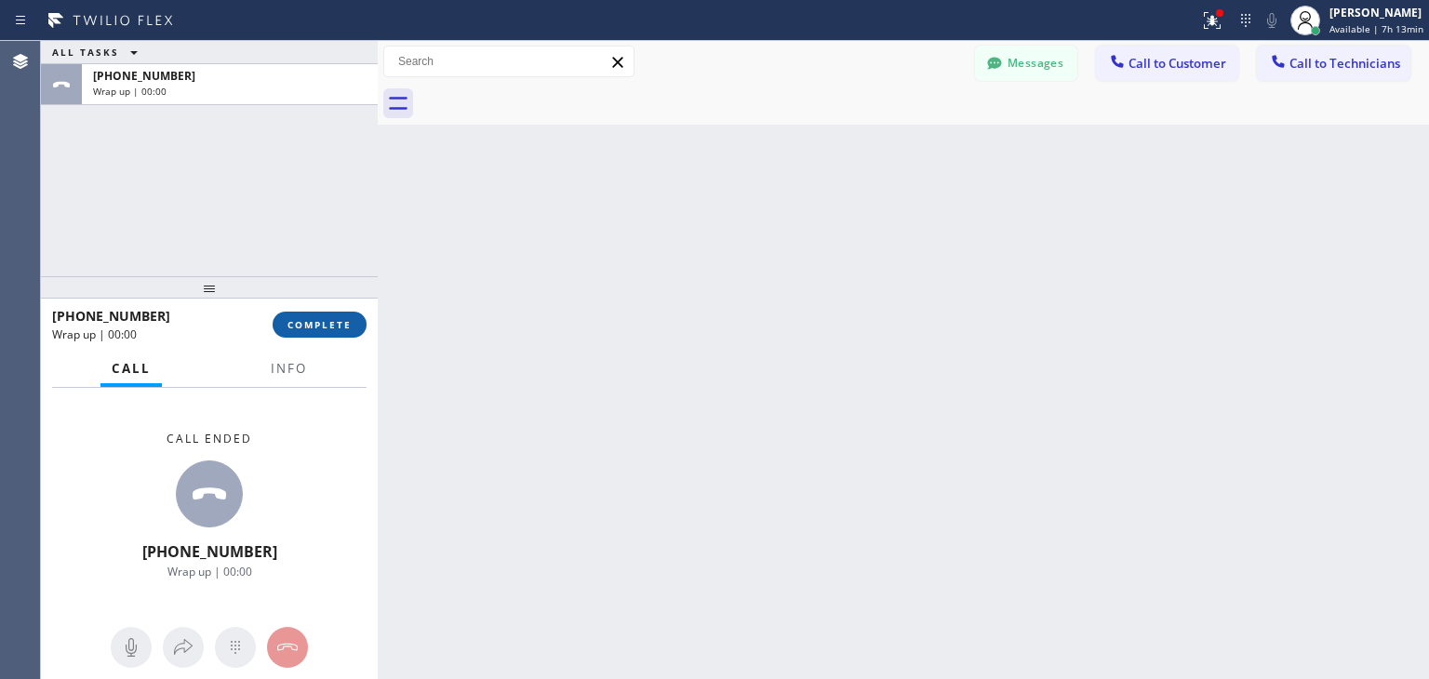
click at [328, 315] on button "COMPLETE" at bounding box center [320, 325] width 94 height 26
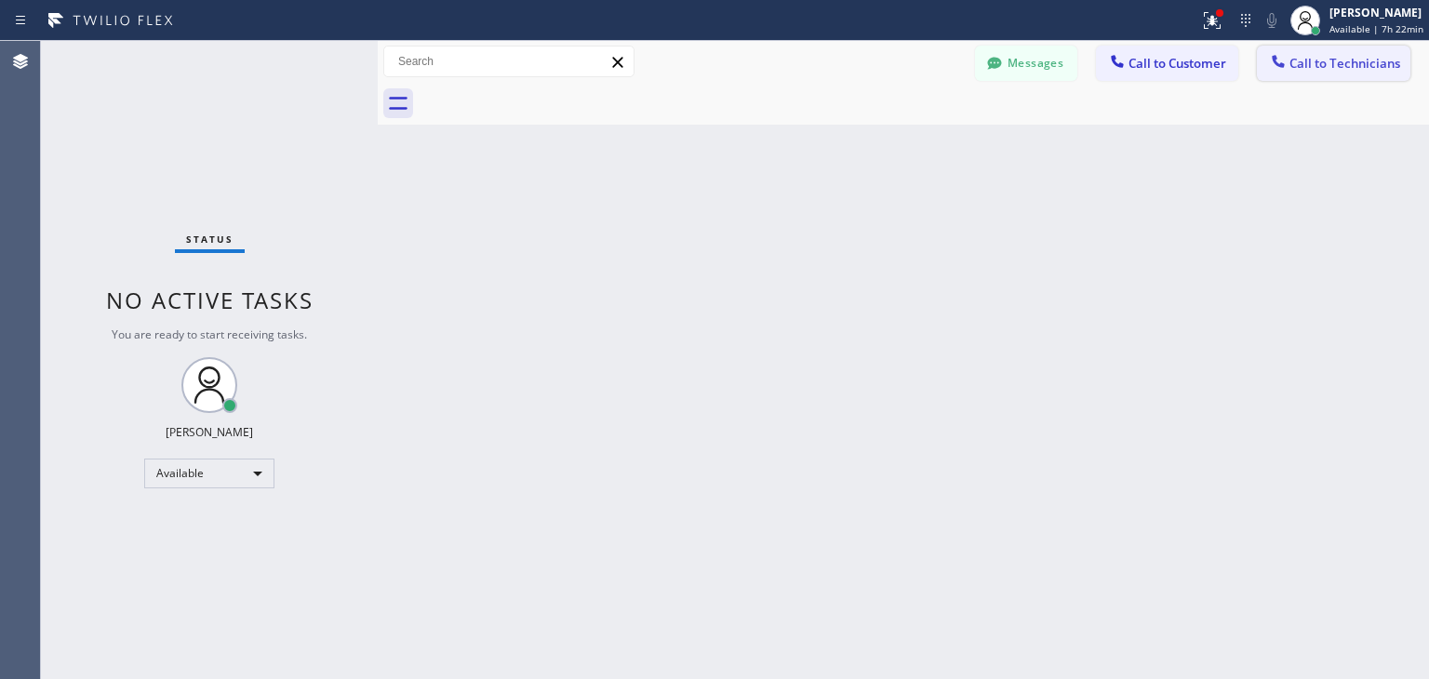
click at [1296, 69] on span "Call to Technicians" at bounding box center [1345, 63] width 111 height 17
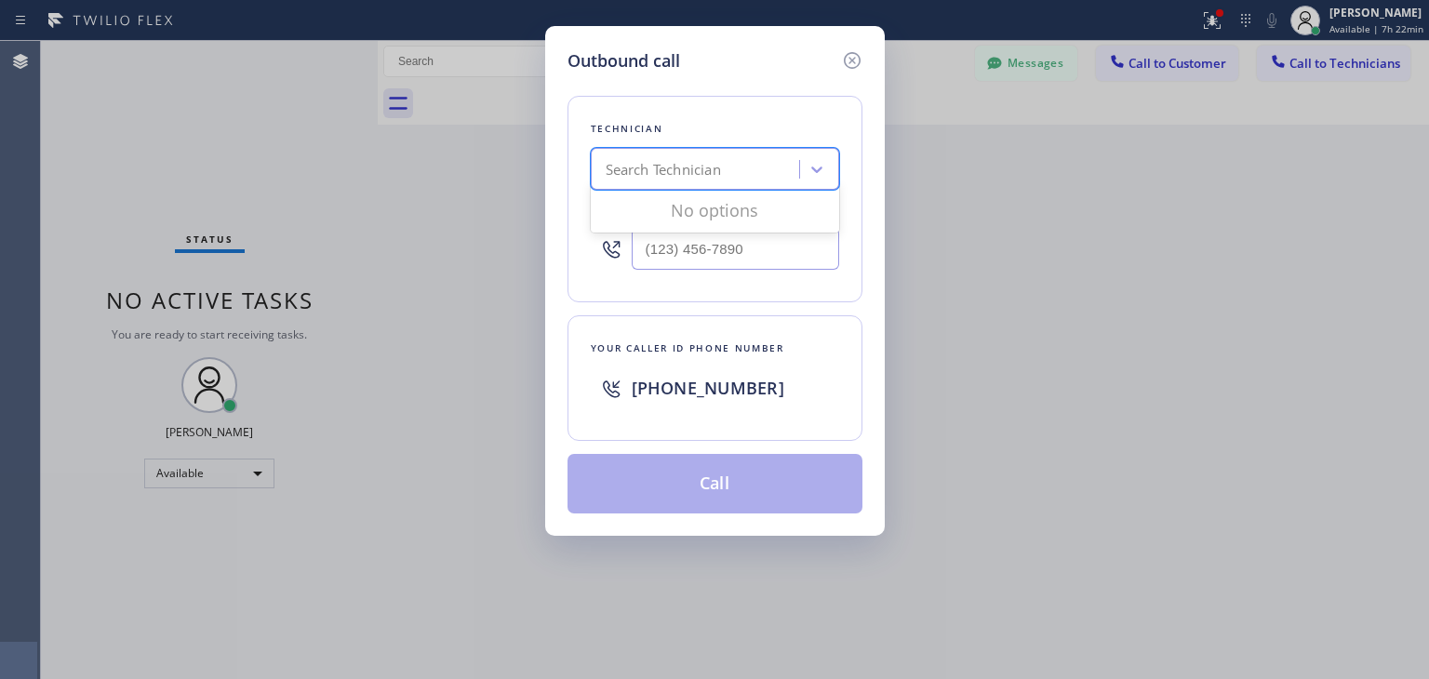
click at [727, 181] on div "Search Technician" at bounding box center [697, 170] width 203 height 33
type input "[PERSON_NAME]"
click at [721, 208] on div "[PERSON_NAME] Eranosyan" at bounding box center [715, 209] width 248 height 34
type input "[PHONE_NUMBER]"
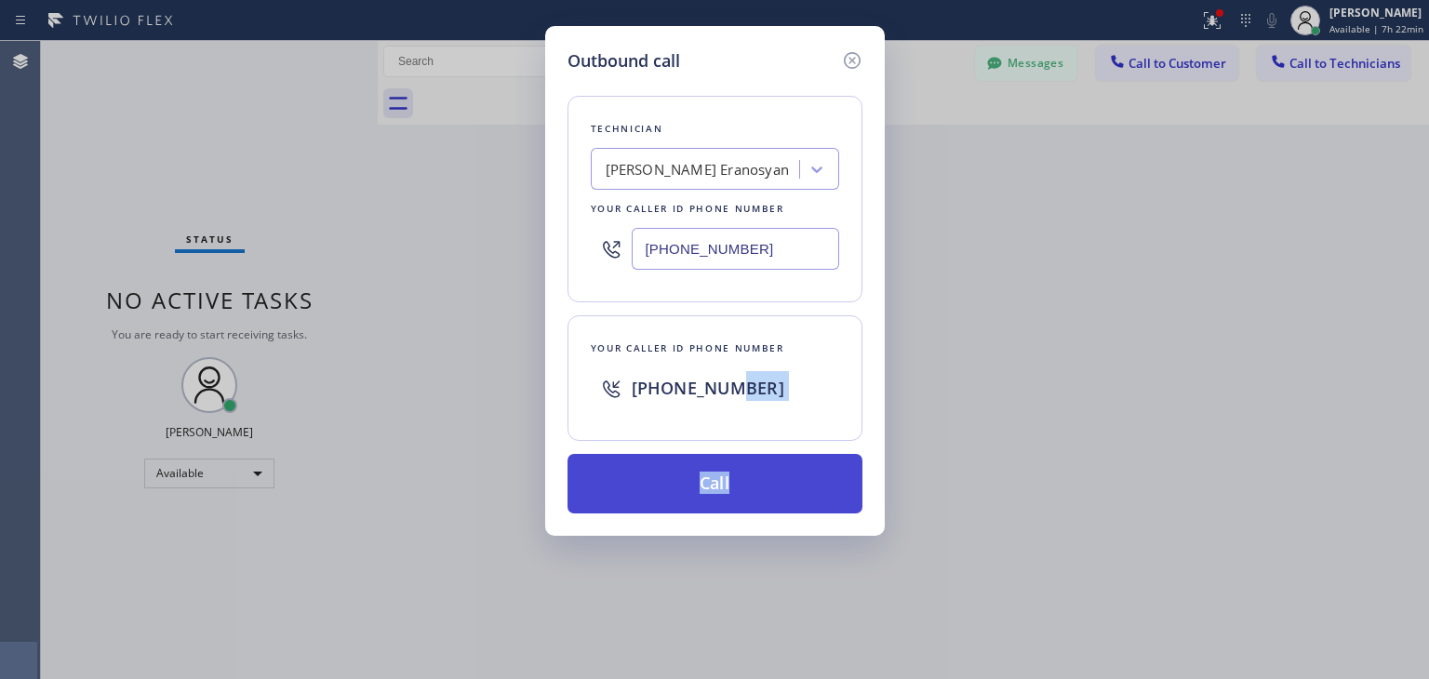
drag, startPoint x: 730, startPoint y: 424, endPoint x: 744, endPoint y: 469, distance: 47.1
click at [744, 469] on div "Technician [PERSON_NAME] Eranosyan Your caller id phone number [PHONE_NUMBER] Y…" at bounding box center [715, 294] width 295 height 440
click at [744, 469] on button "Call" at bounding box center [715, 484] width 295 height 60
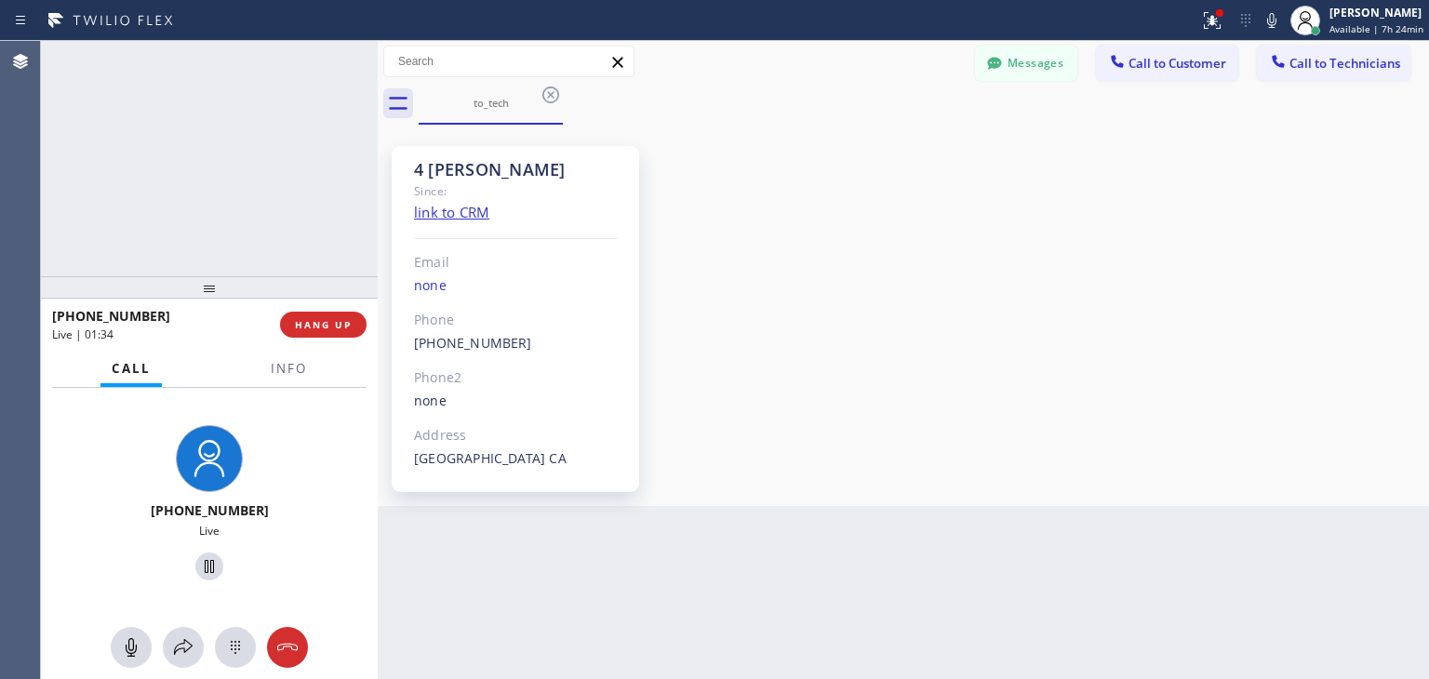
scroll to position [190, 0]
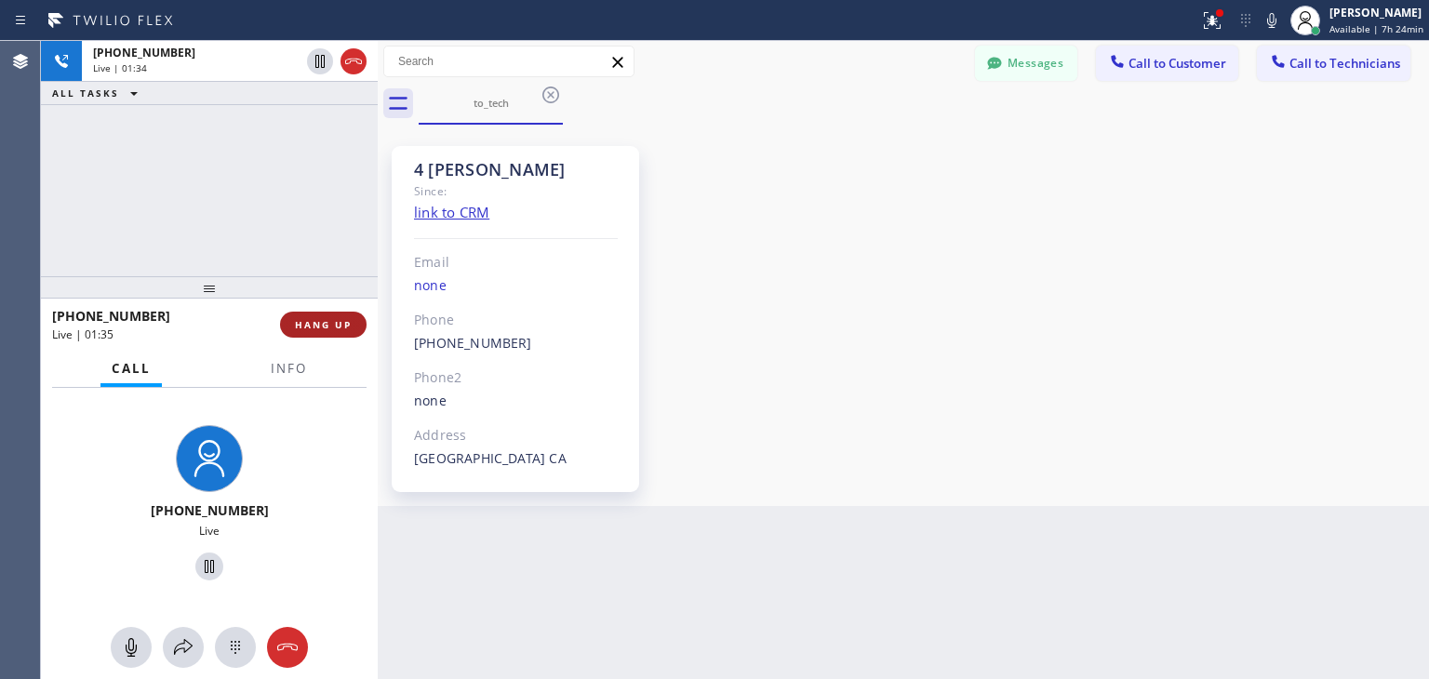
click at [305, 333] on button "HANG UP" at bounding box center [323, 325] width 87 height 26
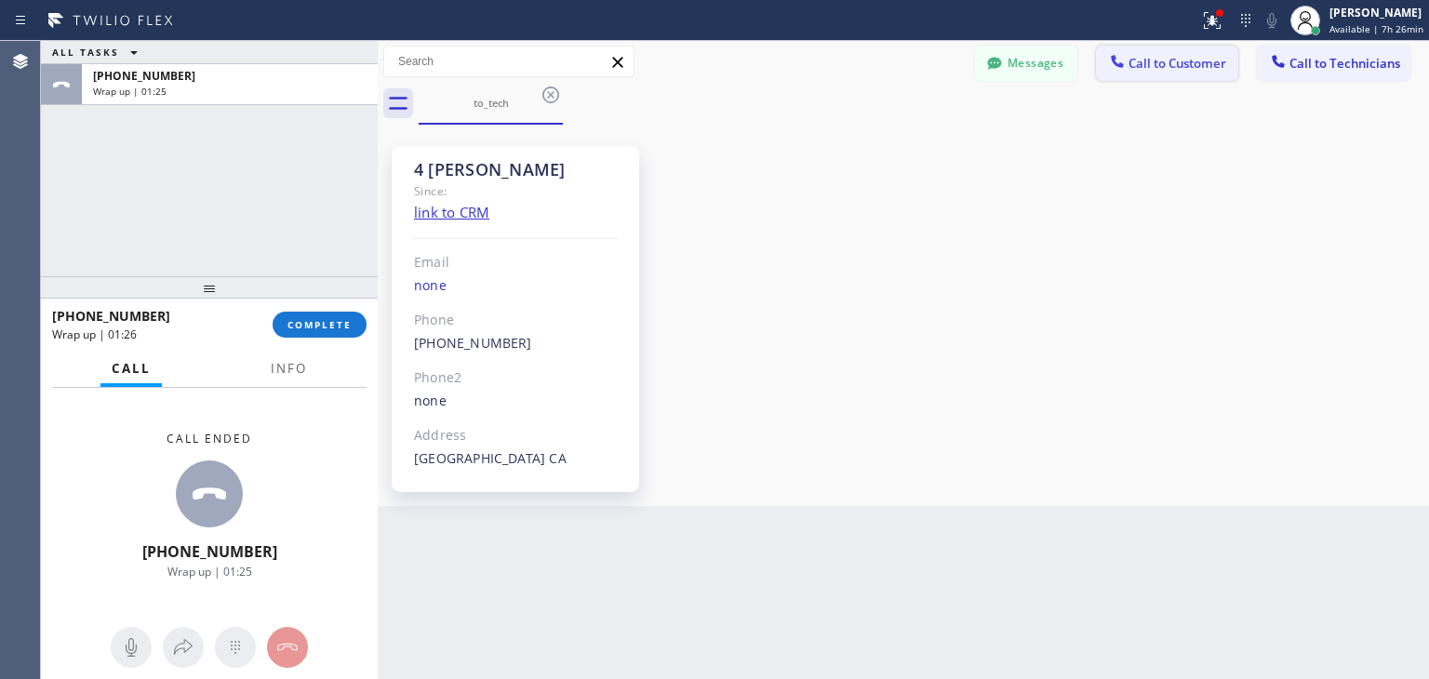
click at [1188, 46] on button "Call to Customer" at bounding box center [1167, 63] width 142 height 35
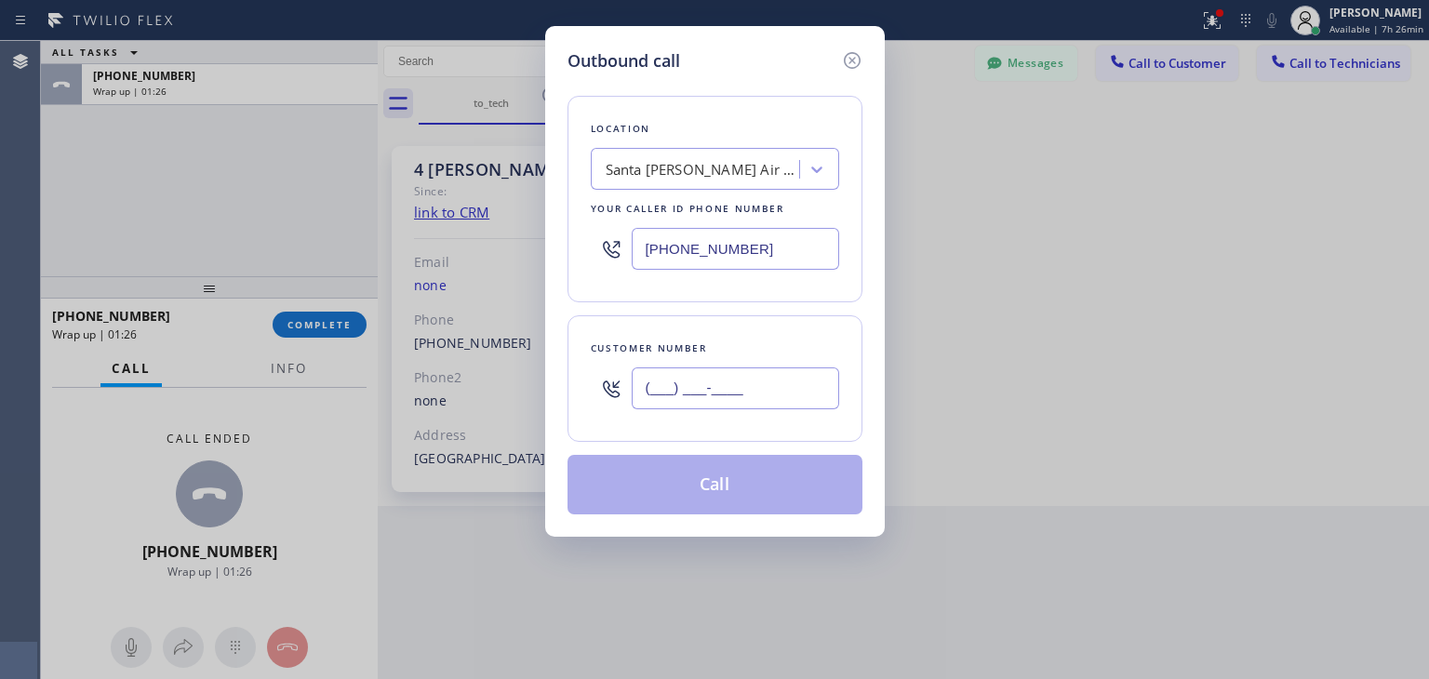
paste input "408) 896-8551"
click at [783, 395] on input "[PHONE_NUMBER]" at bounding box center [736, 389] width 208 height 42
type input "[PHONE_NUMBER]"
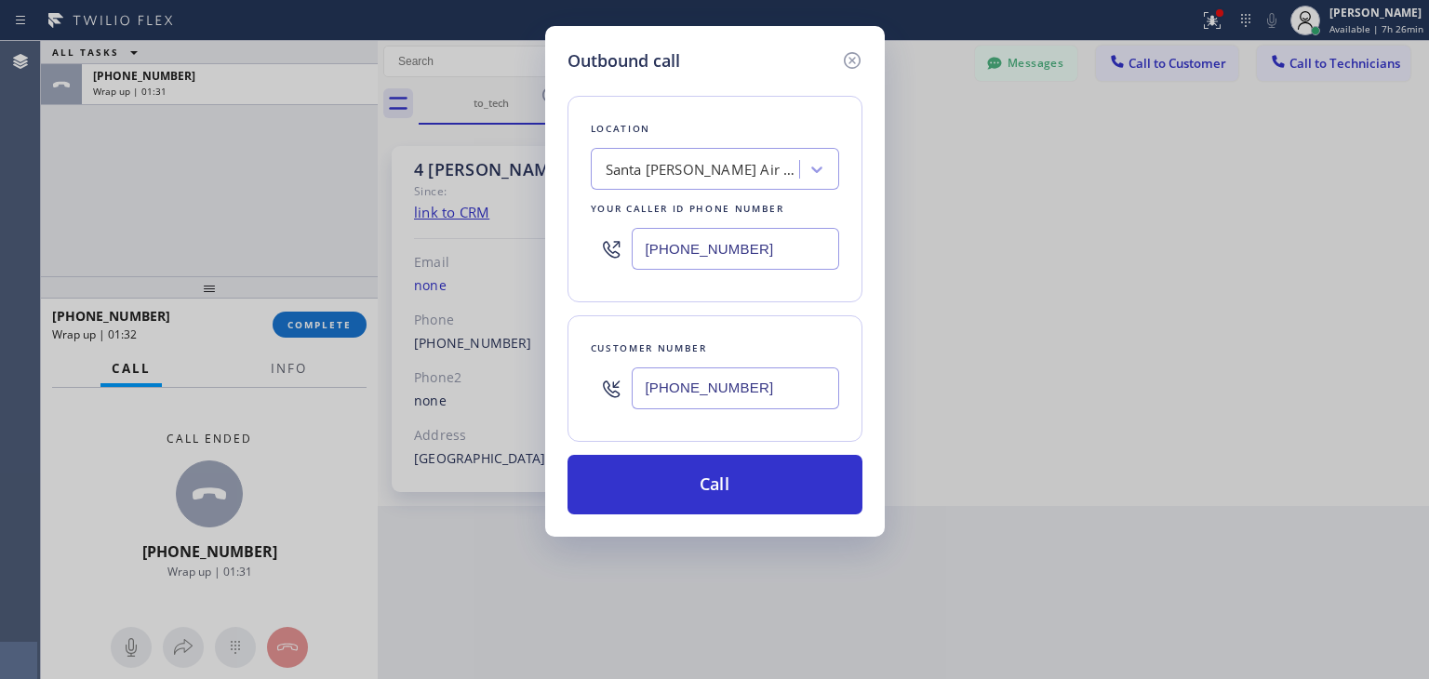
paste input "Wolf Appliance Repair Expert"
type input "Wolf Appliance Repair Expert"
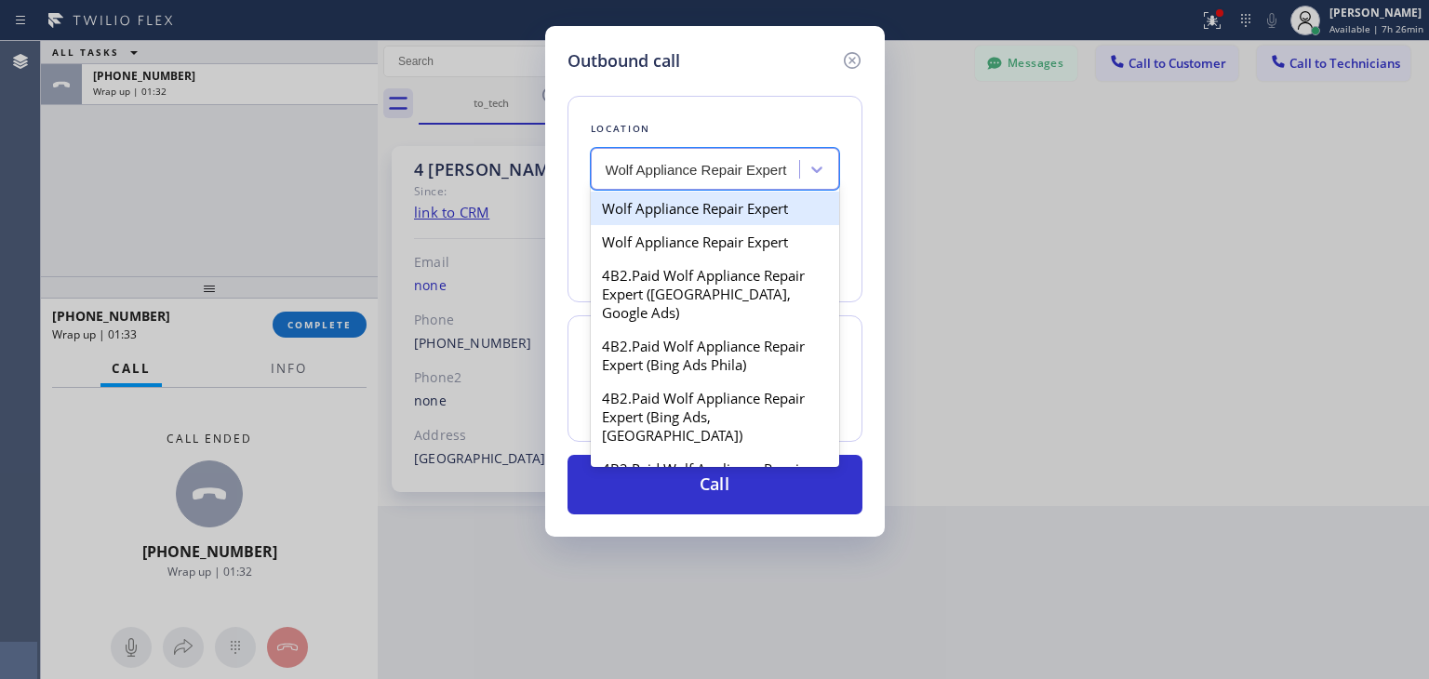
click at [737, 207] on div "Wolf Appliance Repair Expert" at bounding box center [715, 209] width 248 height 34
type input "[PHONE_NUMBER]"
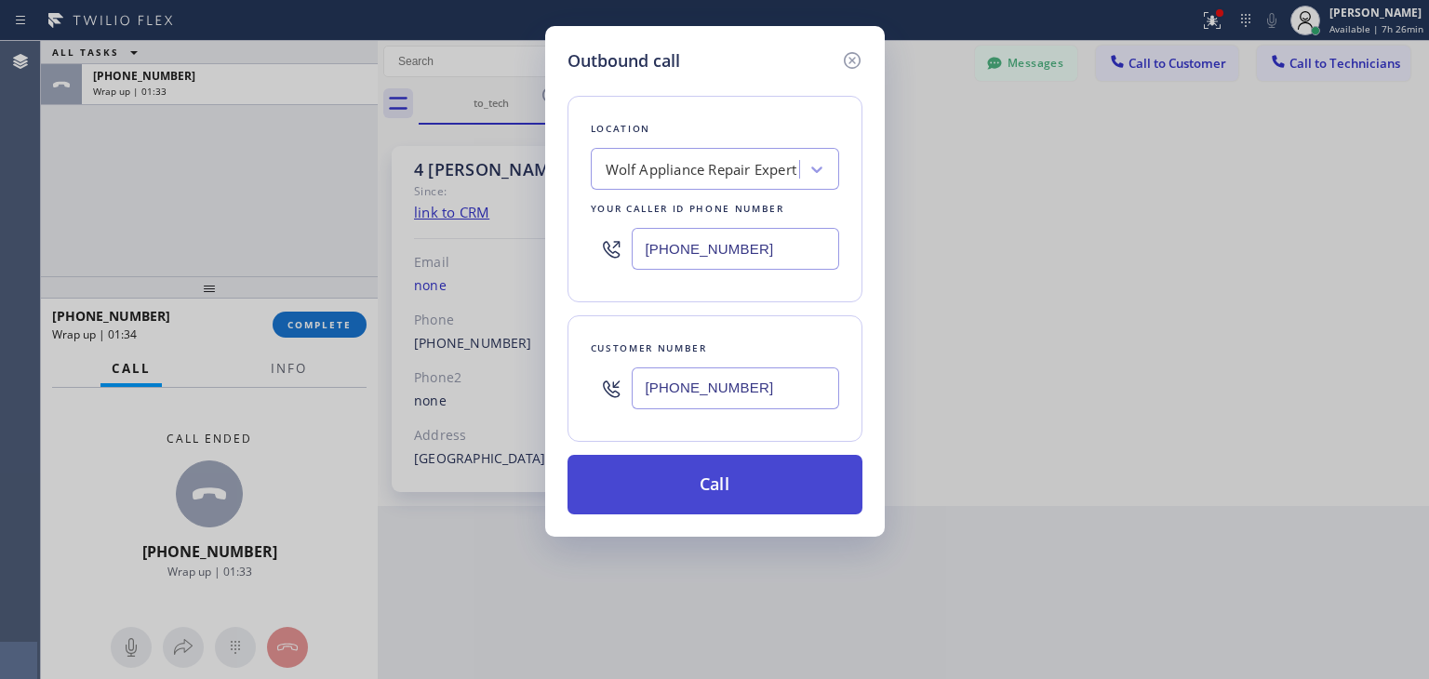
click at [729, 455] on button "Call" at bounding box center [715, 485] width 295 height 60
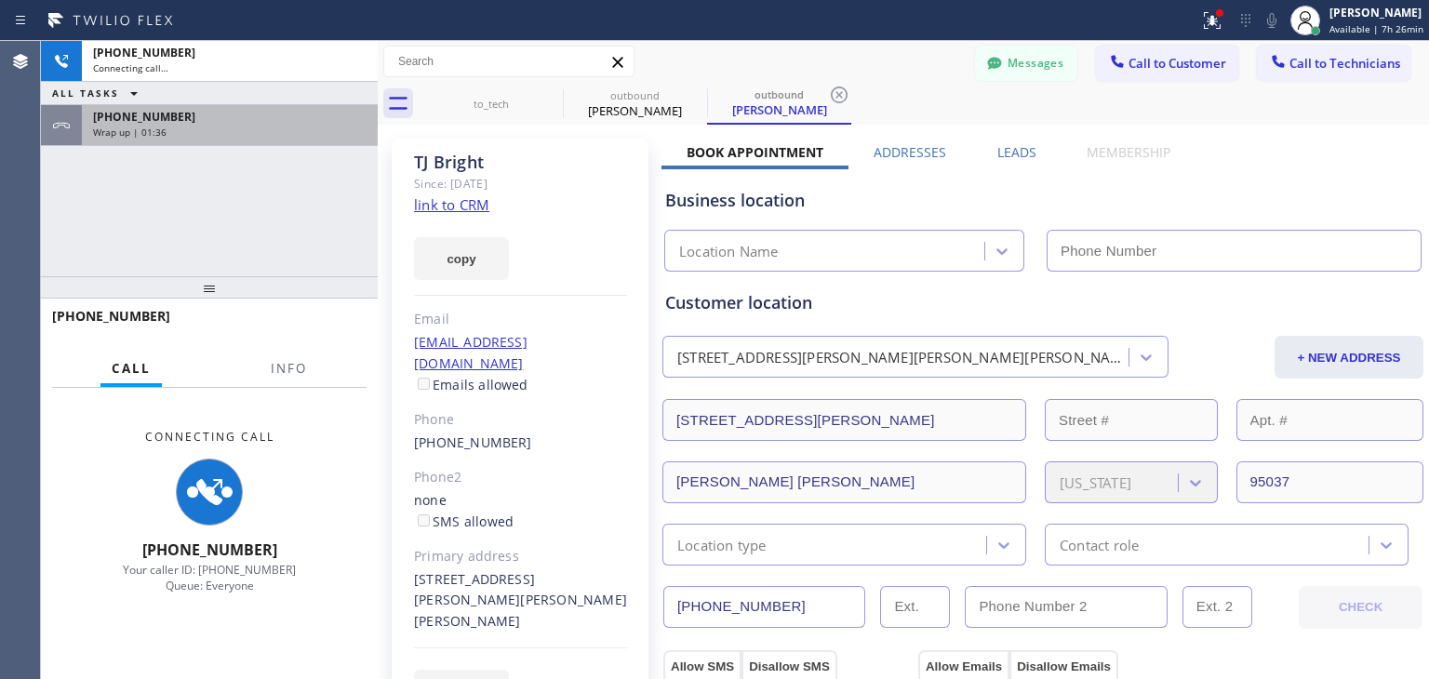
click at [299, 140] on div "[PHONE_NUMBER] Wrap up | 01:36" at bounding box center [226, 125] width 288 height 41
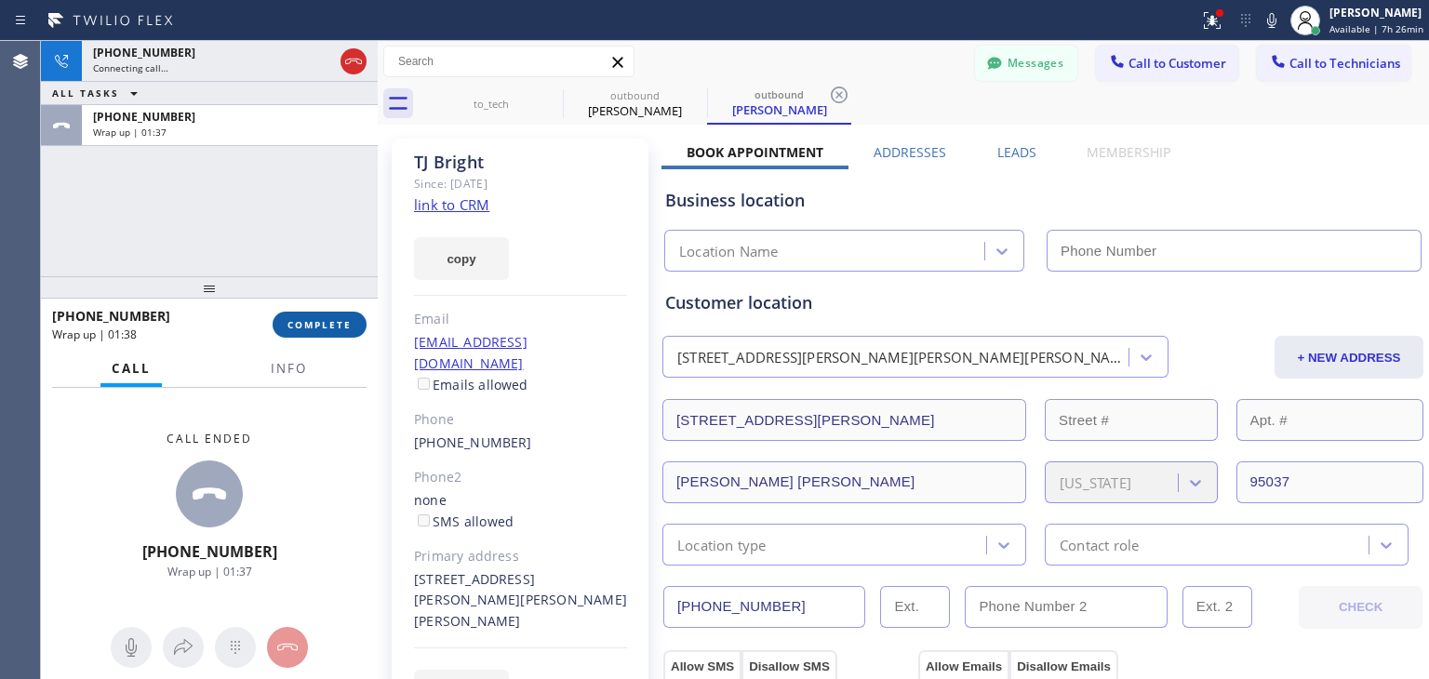
click at [335, 329] on span "COMPLETE" at bounding box center [320, 324] width 64 height 13
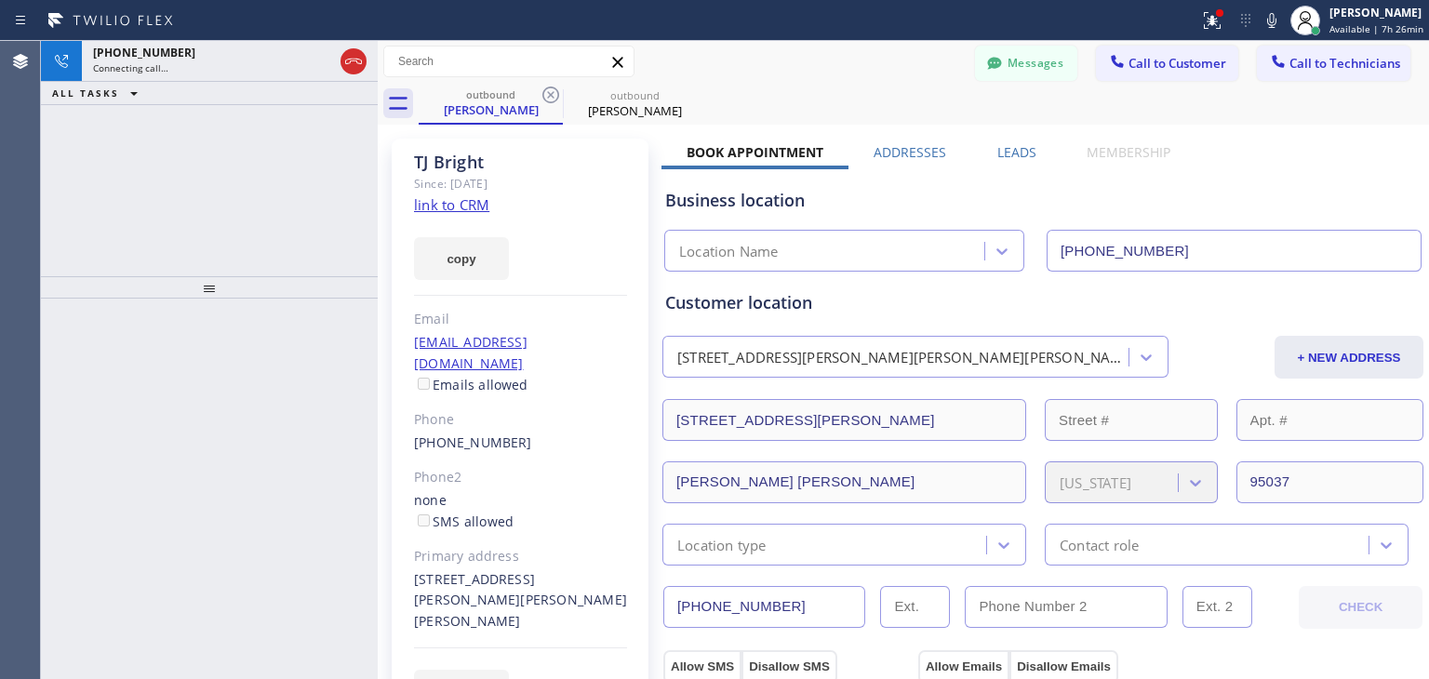
click at [554, 92] on icon at bounding box center [551, 95] width 17 height 17
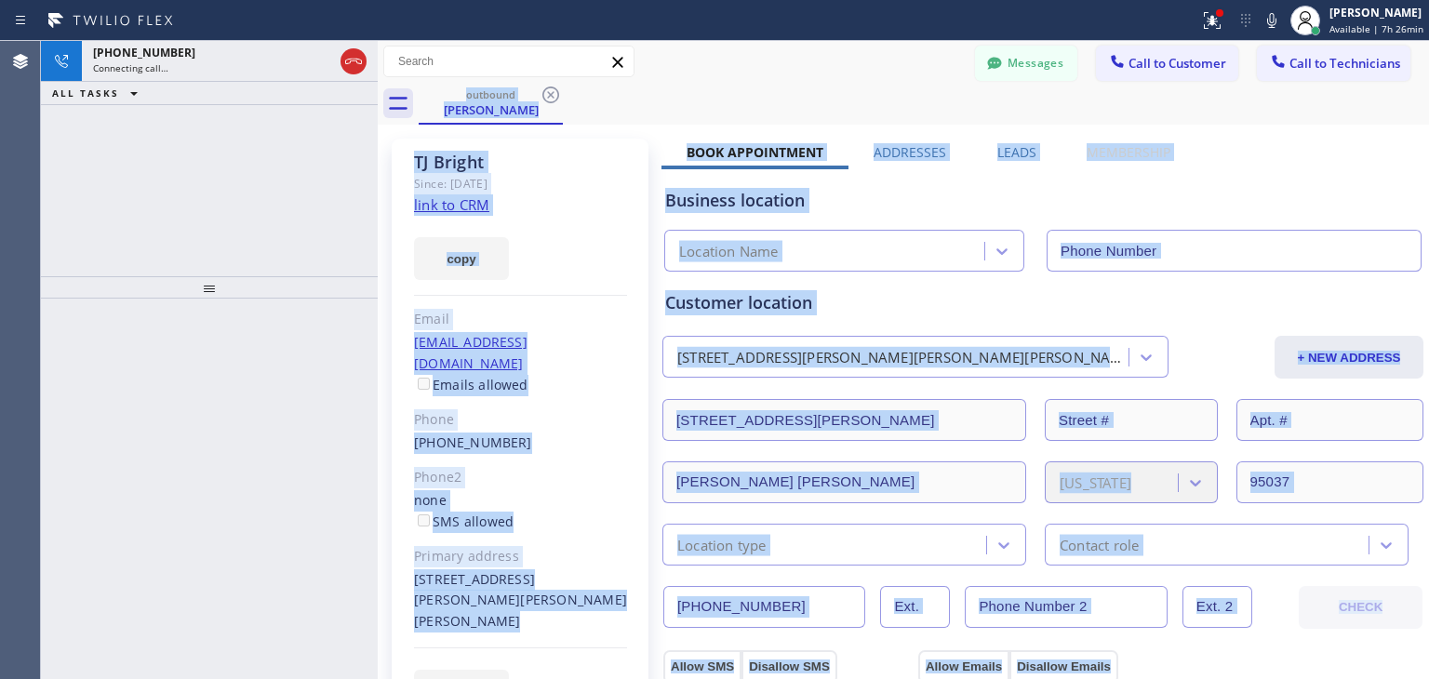
click at [554, 92] on div "outbound [PERSON_NAME]" at bounding box center [924, 104] width 1011 height 42
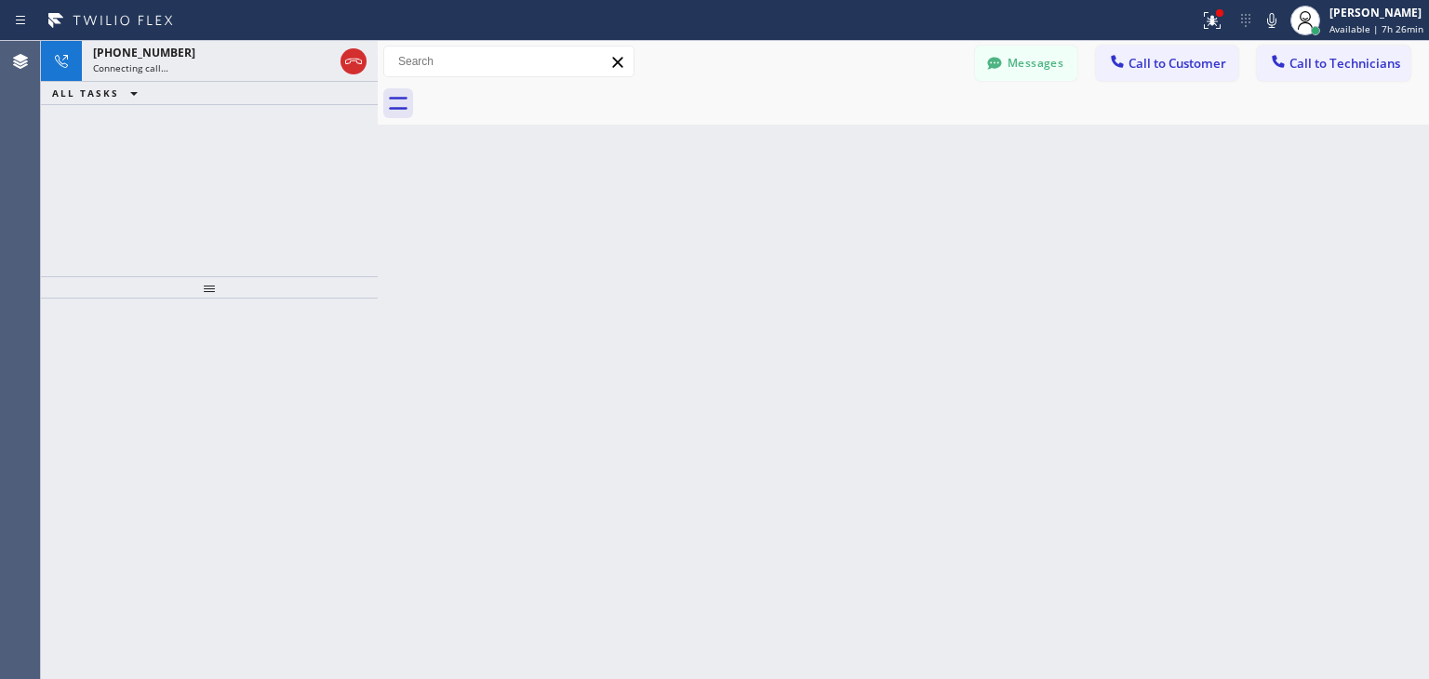
click at [554, 92] on div at bounding box center [924, 104] width 1011 height 42
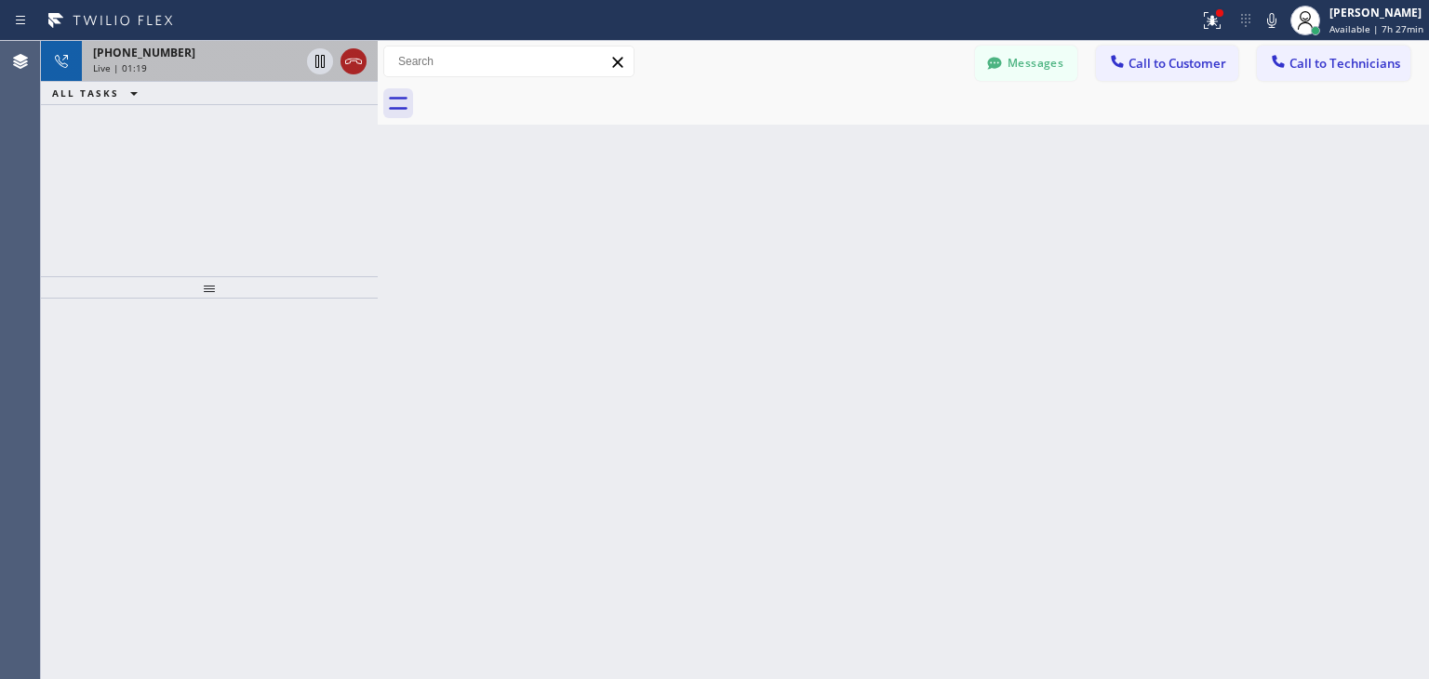
click at [345, 60] on icon at bounding box center [353, 61] width 22 height 22
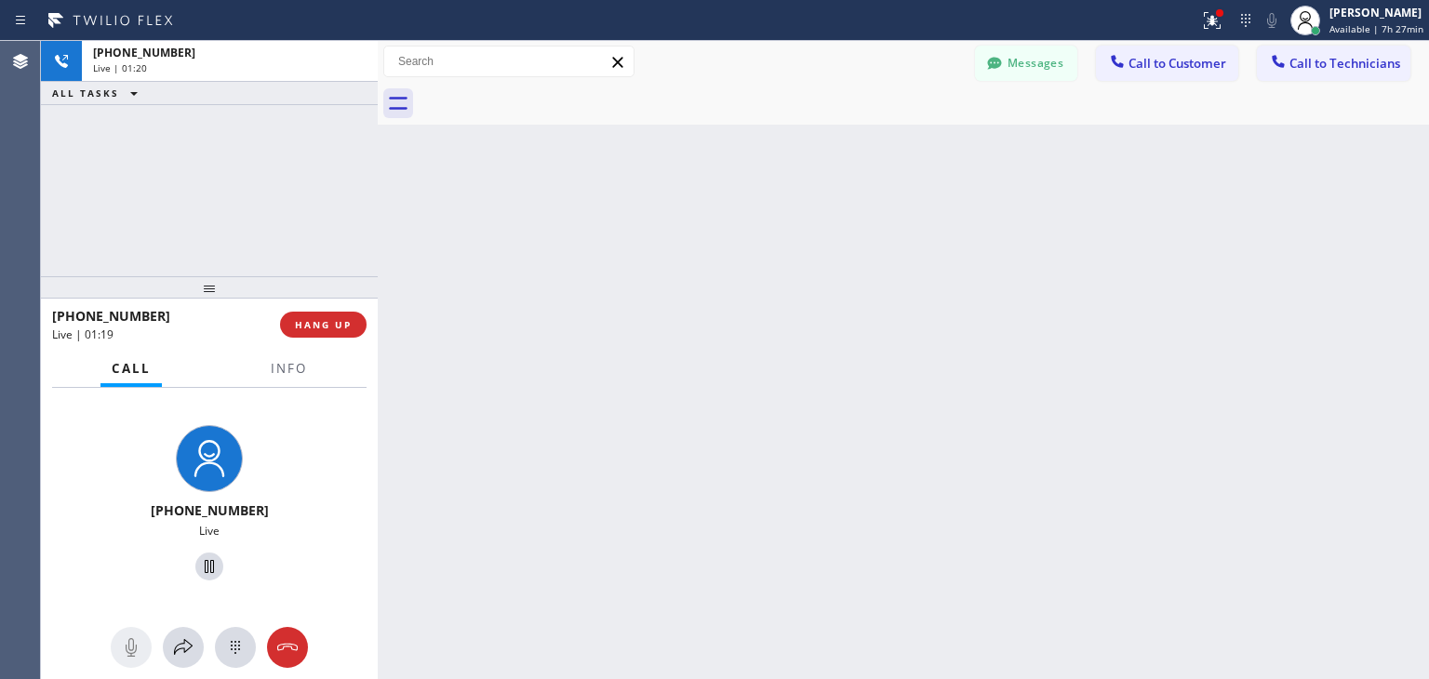
drag, startPoint x: 345, startPoint y: 60, endPoint x: 301, endPoint y: 343, distance: 287.3
click at [301, 343] on div "[PHONE_NUMBER] Live | 01:20 ALL TASKS ALL TASKS ACTIVE TASKS TASKS IN WRAP UP […" at bounding box center [209, 360] width 337 height 638
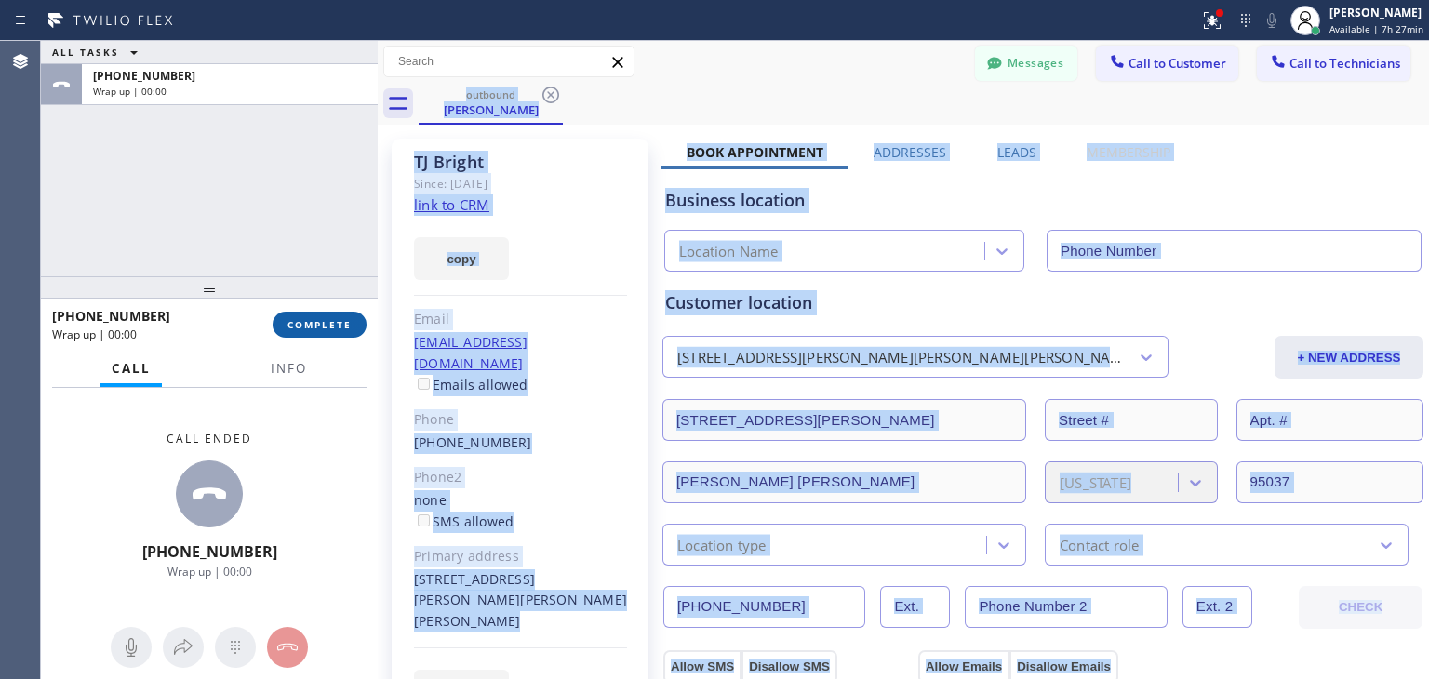
click at [320, 328] on span "COMPLETE" at bounding box center [320, 324] width 64 height 13
type input "[PHONE_NUMBER]"
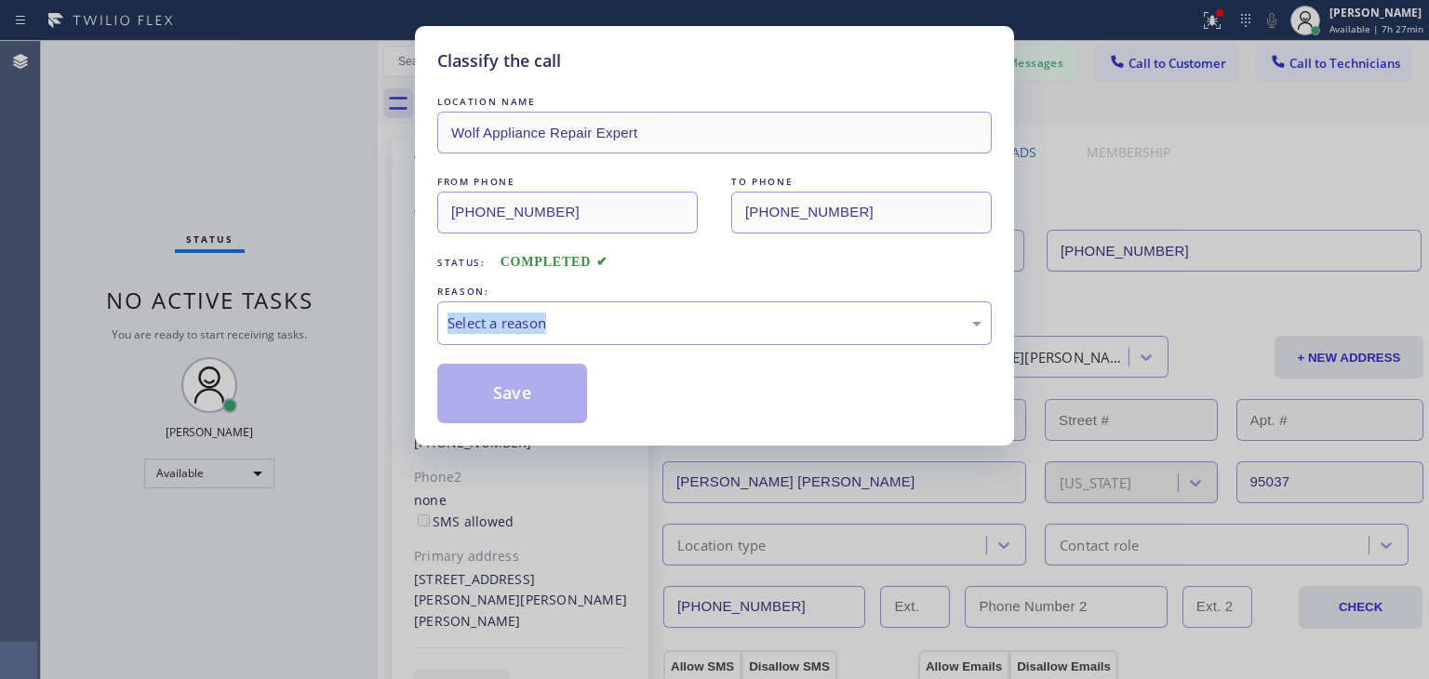
click at [320, 328] on div "Classify the call LOCATION NAME Wolf Appliance Repair Expert FROM PHONE [PHONE_…" at bounding box center [714, 339] width 1429 height 679
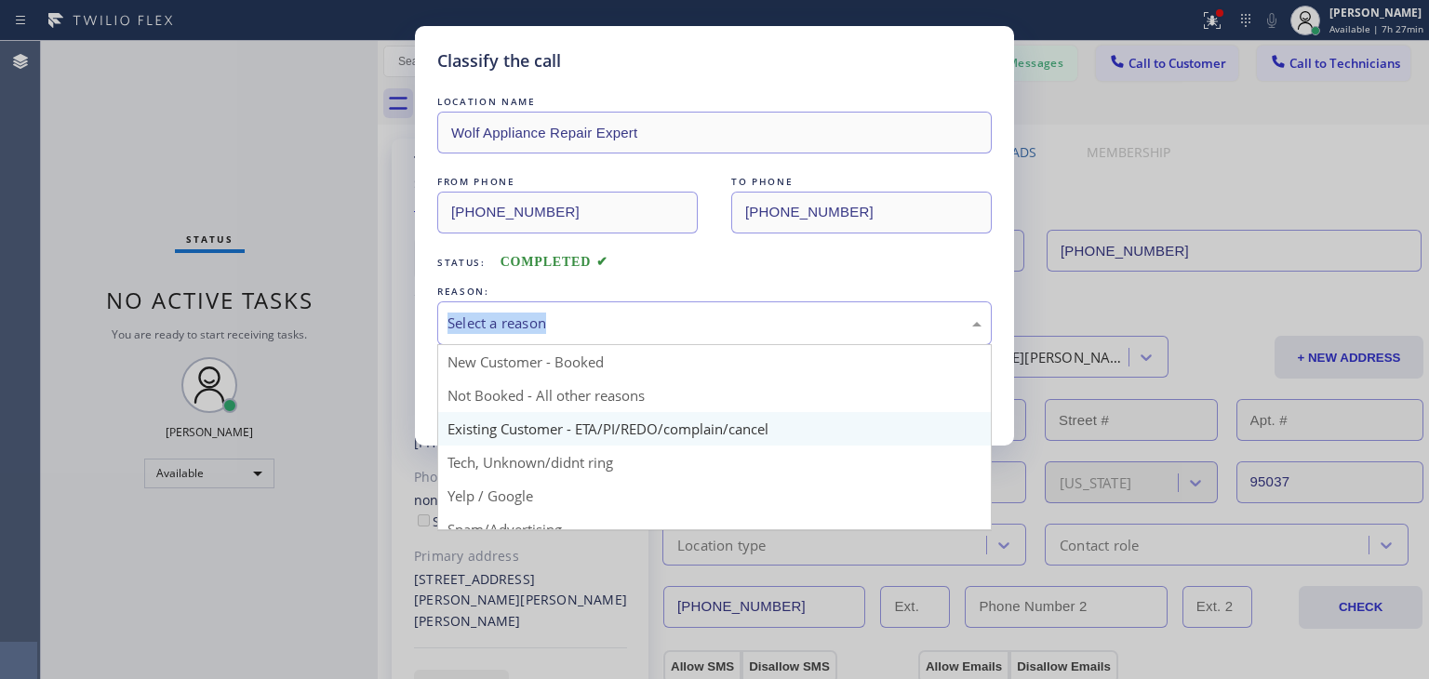
drag, startPoint x: 626, startPoint y: 301, endPoint x: 643, endPoint y: 440, distance: 140.6
click at [643, 345] on div "Select a reason New Customer - Booked Not Booked - All other reasons Existing C…" at bounding box center [714, 324] width 555 height 44
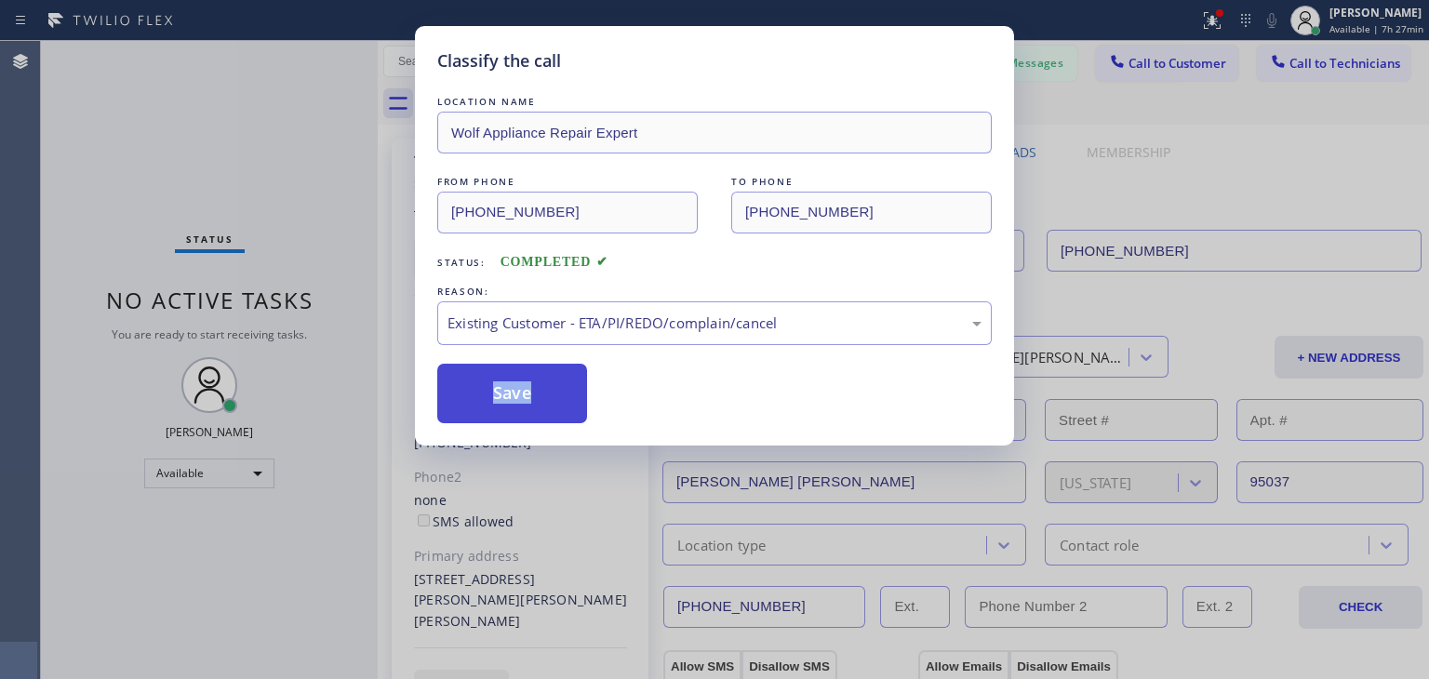
drag, startPoint x: 643, startPoint y: 440, endPoint x: 521, endPoint y: 384, distance: 134.1
click at [521, 384] on button "Save" at bounding box center [512, 394] width 150 height 60
